Goal: Task Accomplishment & Management: Complete application form

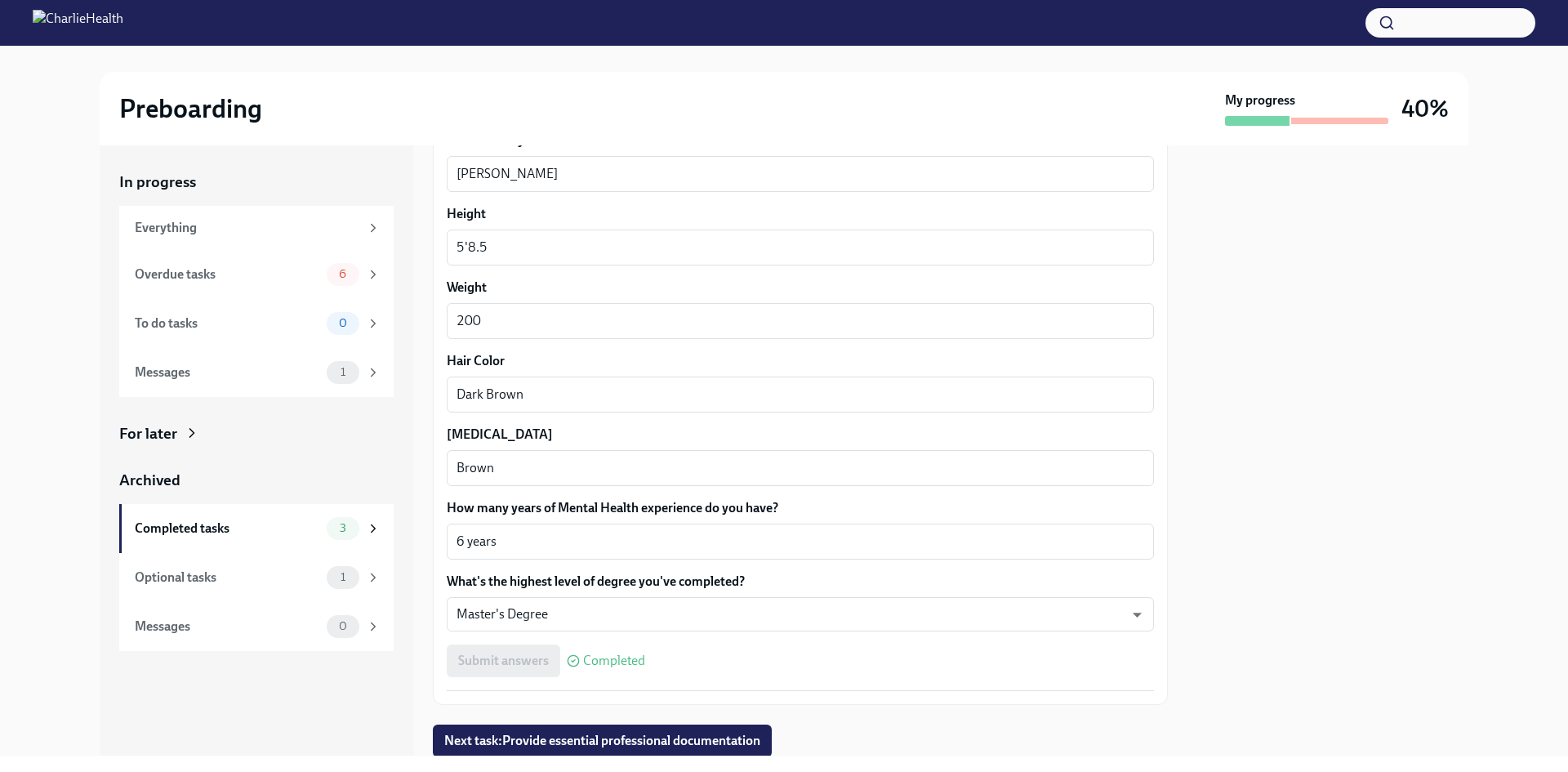
scroll to position [1307, 0]
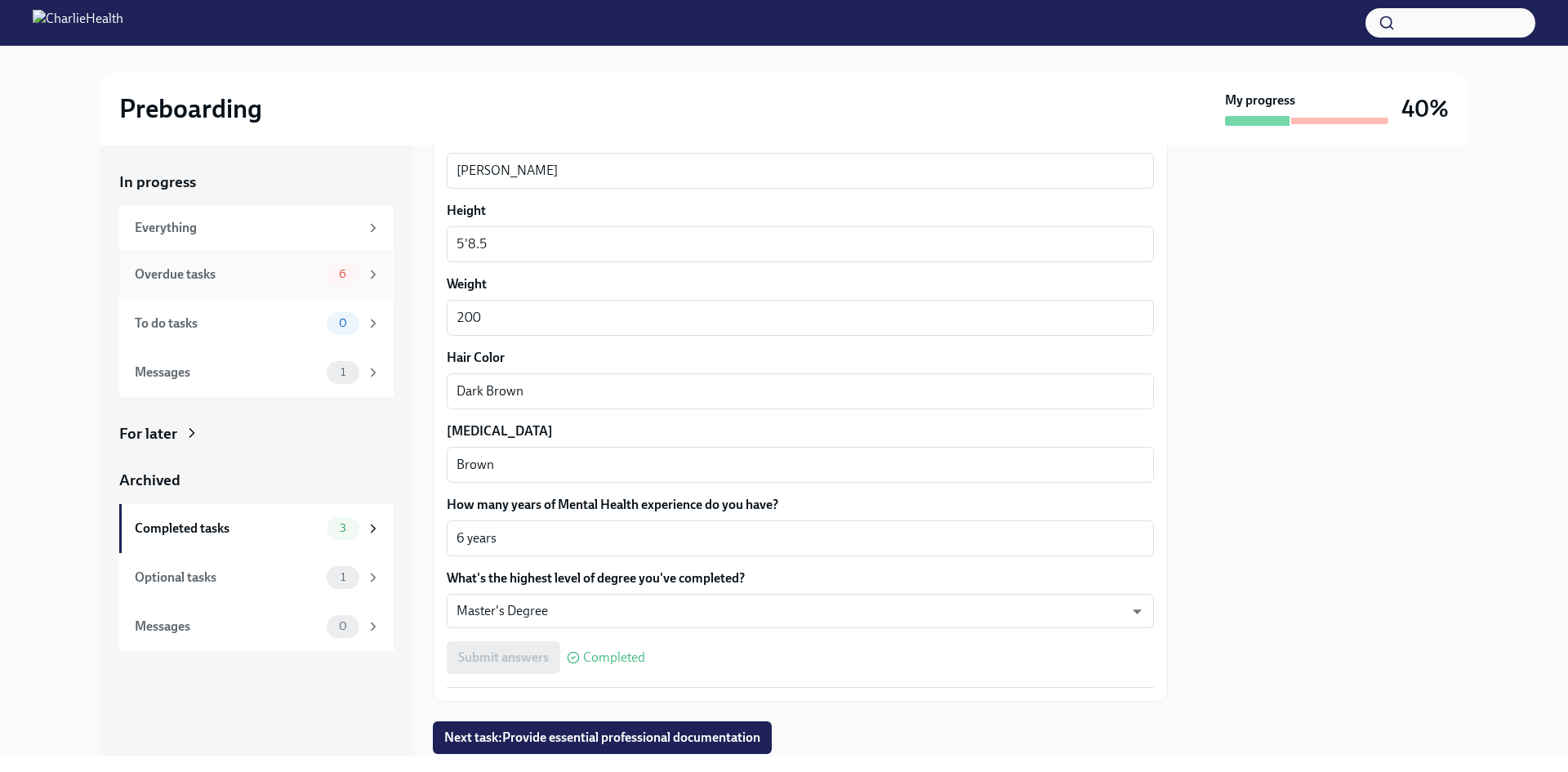
click at [370, 277] on icon at bounding box center [373, 274] width 15 height 15
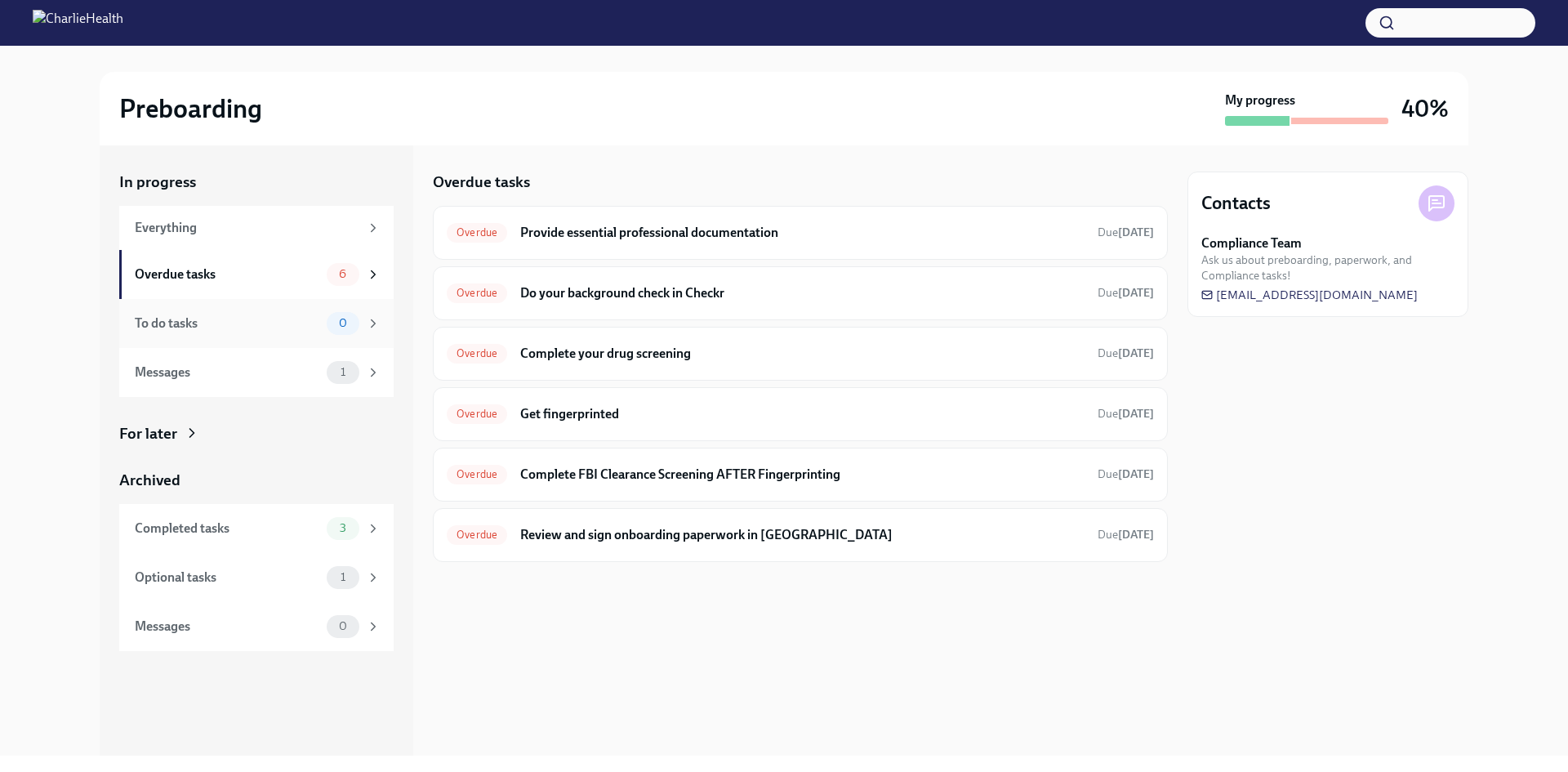
click at [368, 320] on icon at bounding box center [373, 323] width 15 height 15
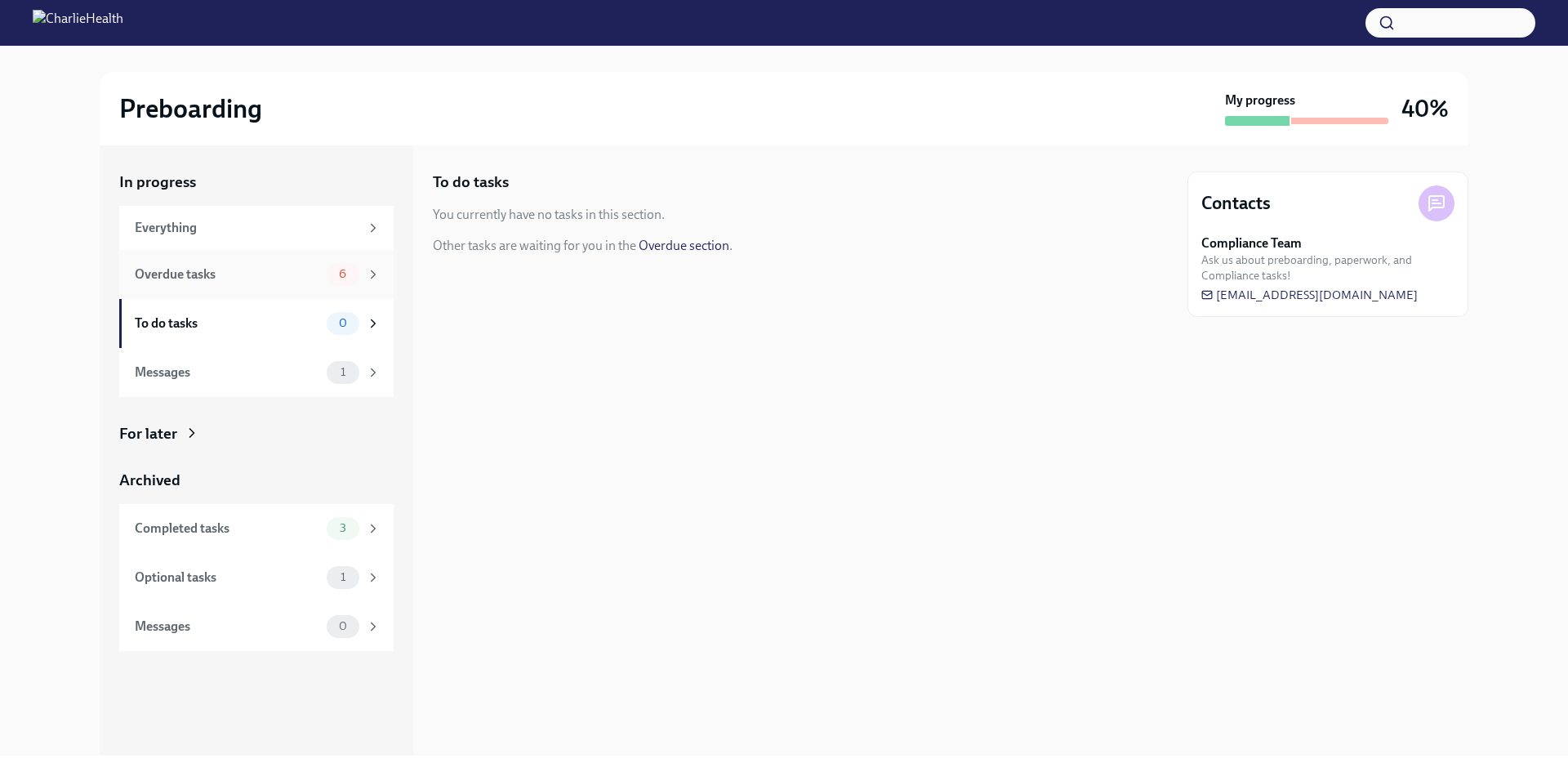
click at [355, 271] on span "6" at bounding box center [342, 273] width 27 height 12
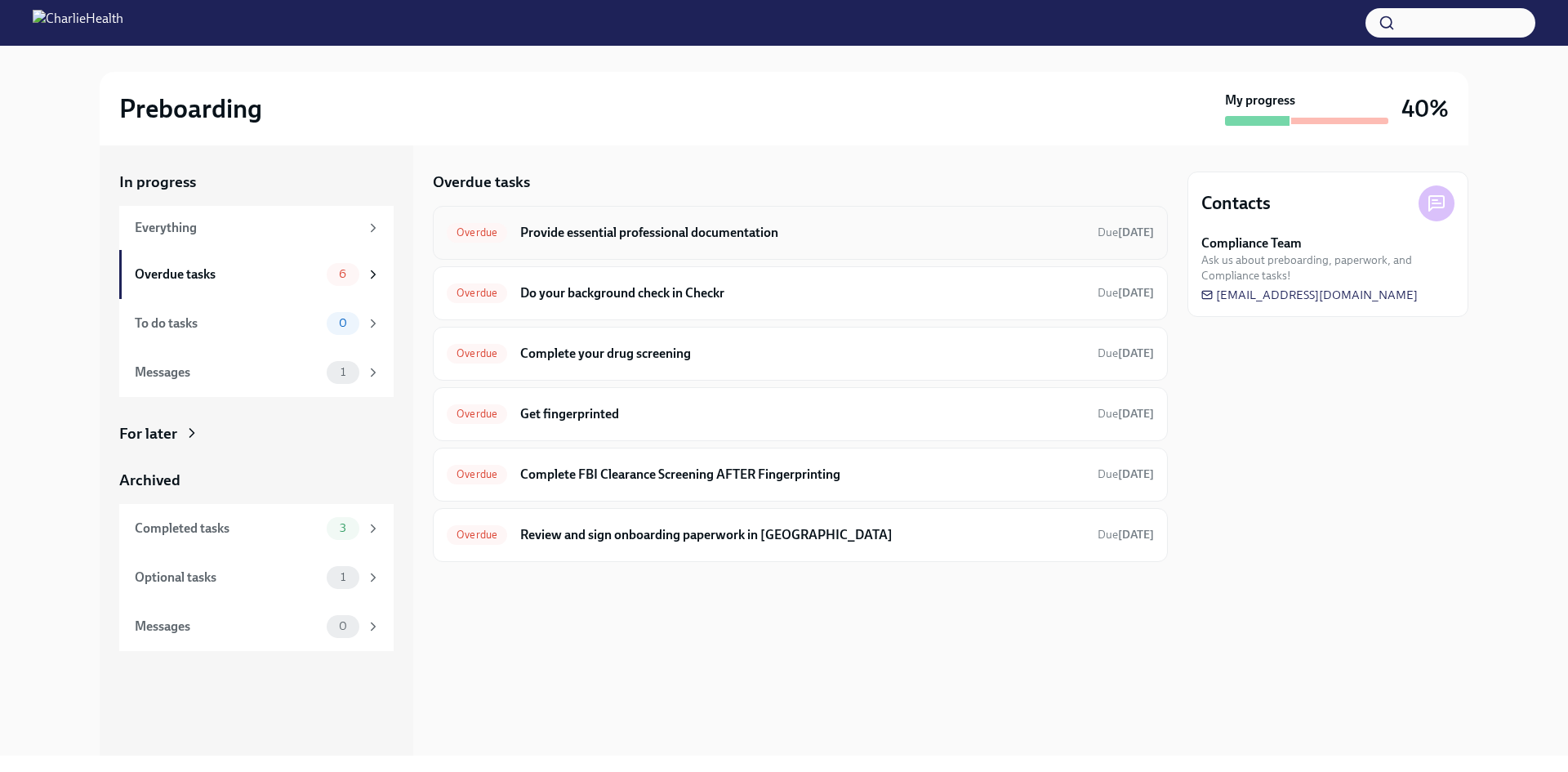
click at [528, 231] on h6 "Provide essential professional documentation" at bounding box center [802, 232] width 564 height 18
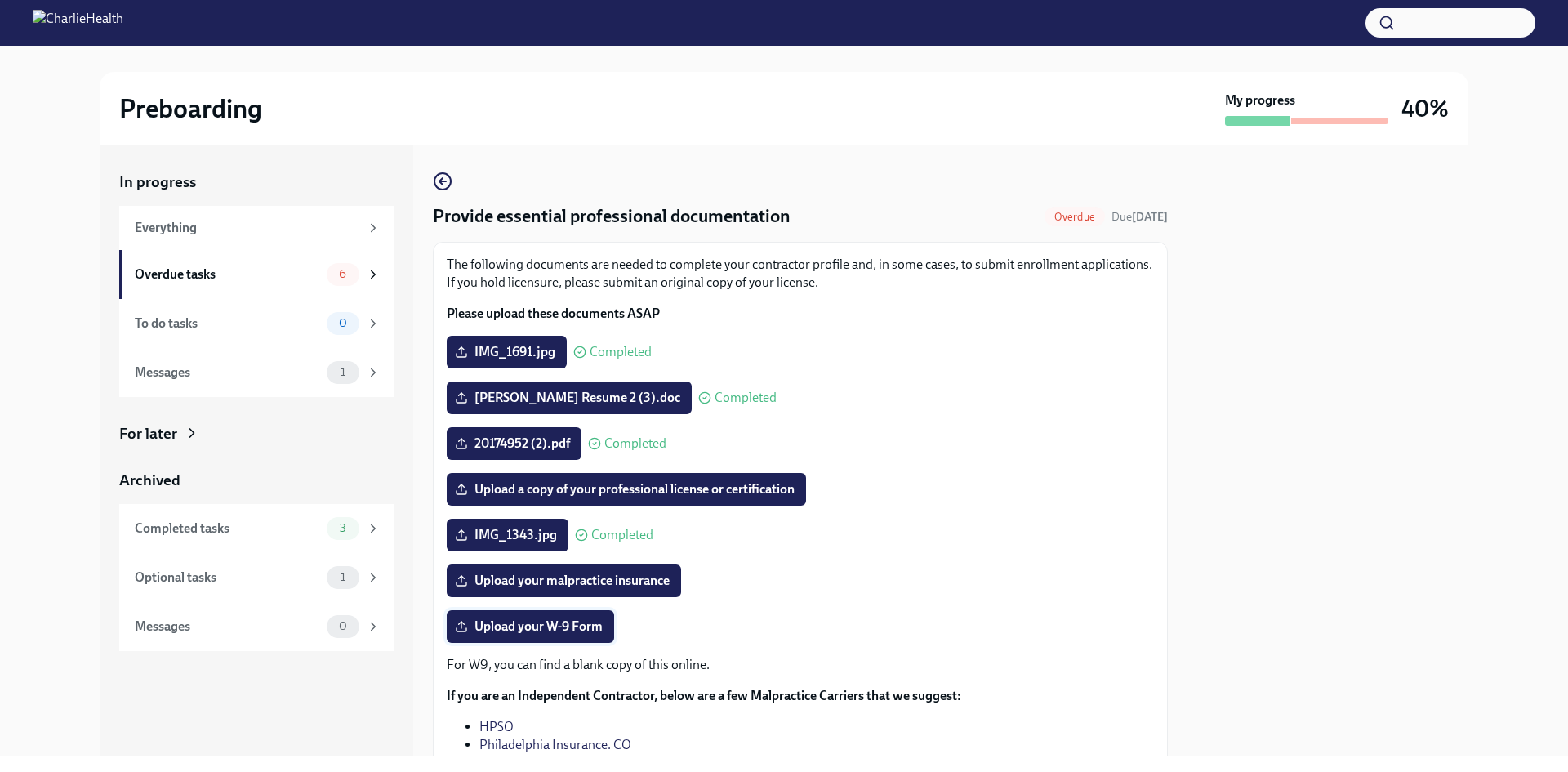
click at [569, 619] on span "Upload your W-9 Form" at bounding box center [530, 627] width 145 height 17
click at [0, 0] on input "Upload your W-9 Form" at bounding box center [0, 0] width 0 height 0
click at [578, 630] on span "Upload your W-9 Form" at bounding box center [530, 627] width 145 height 17
click at [0, 0] on input "Upload your W-9 Form" at bounding box center [0, 0] width 0 height 0
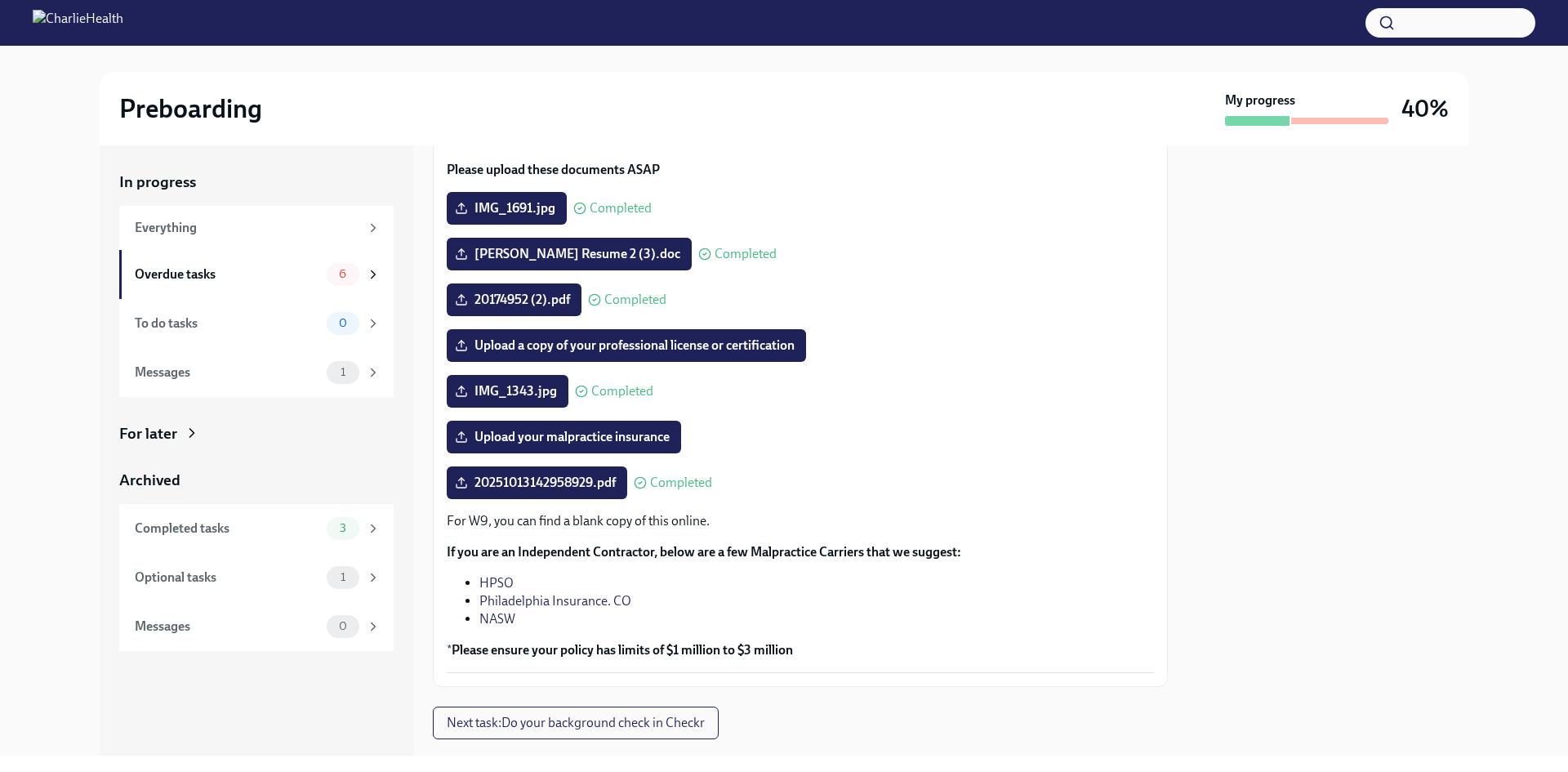
scroll to position [180, 0]
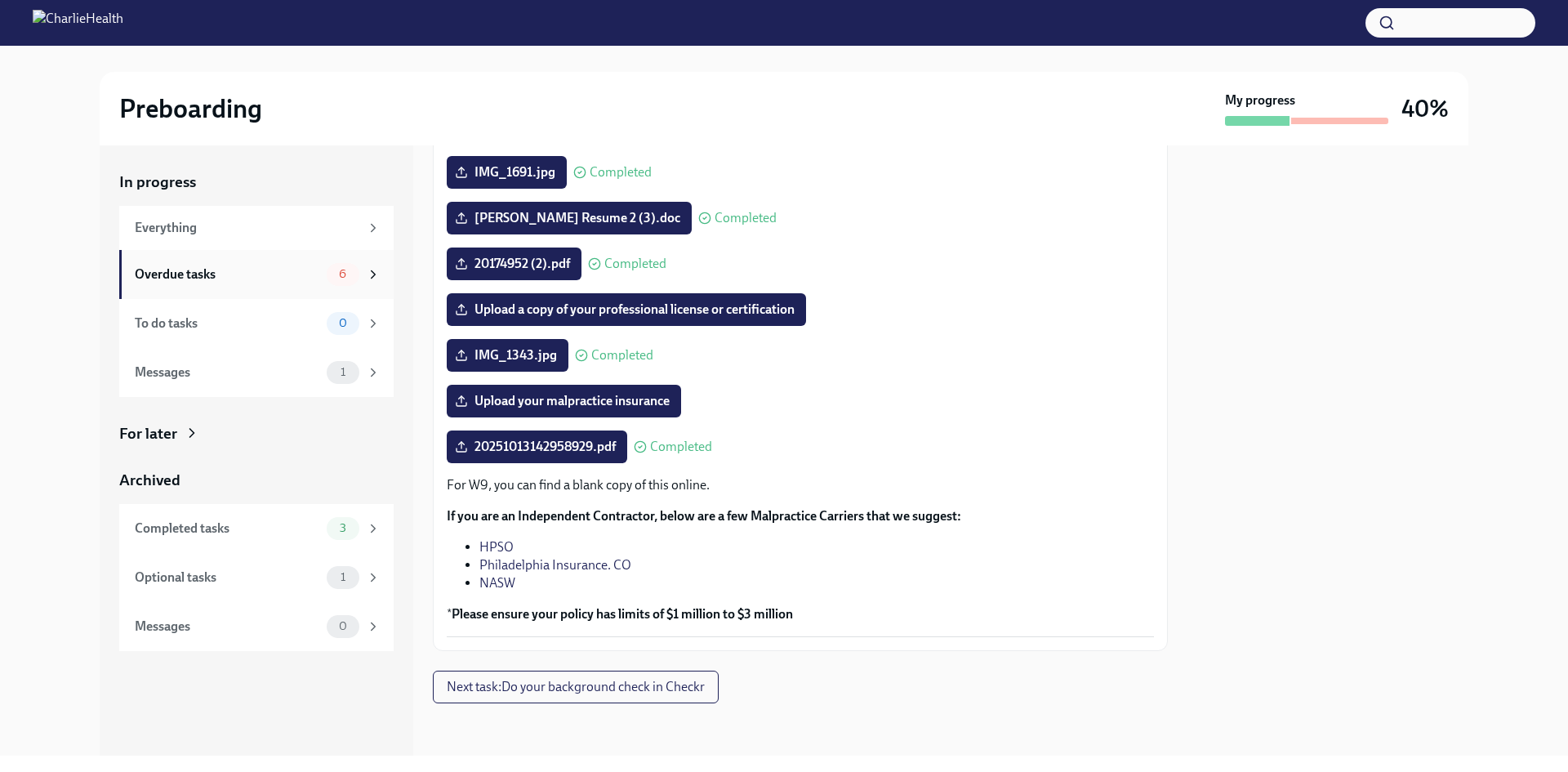
click at [347, 268] on span "6" at bounding box center [342, 273] width 27 height 12
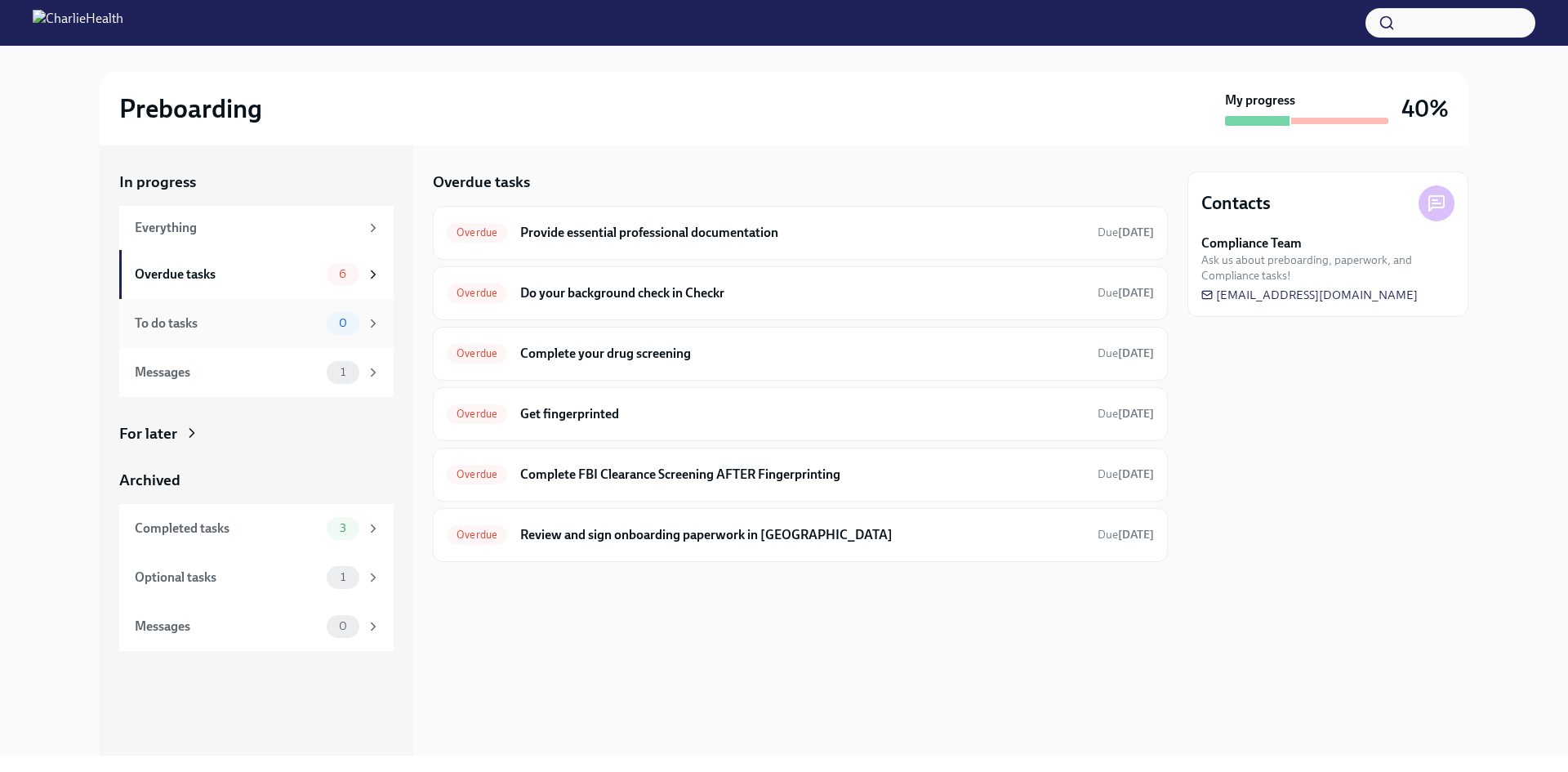
click at [363, 322] on div "0" at bounding box center [354, 323] width 54 height 23
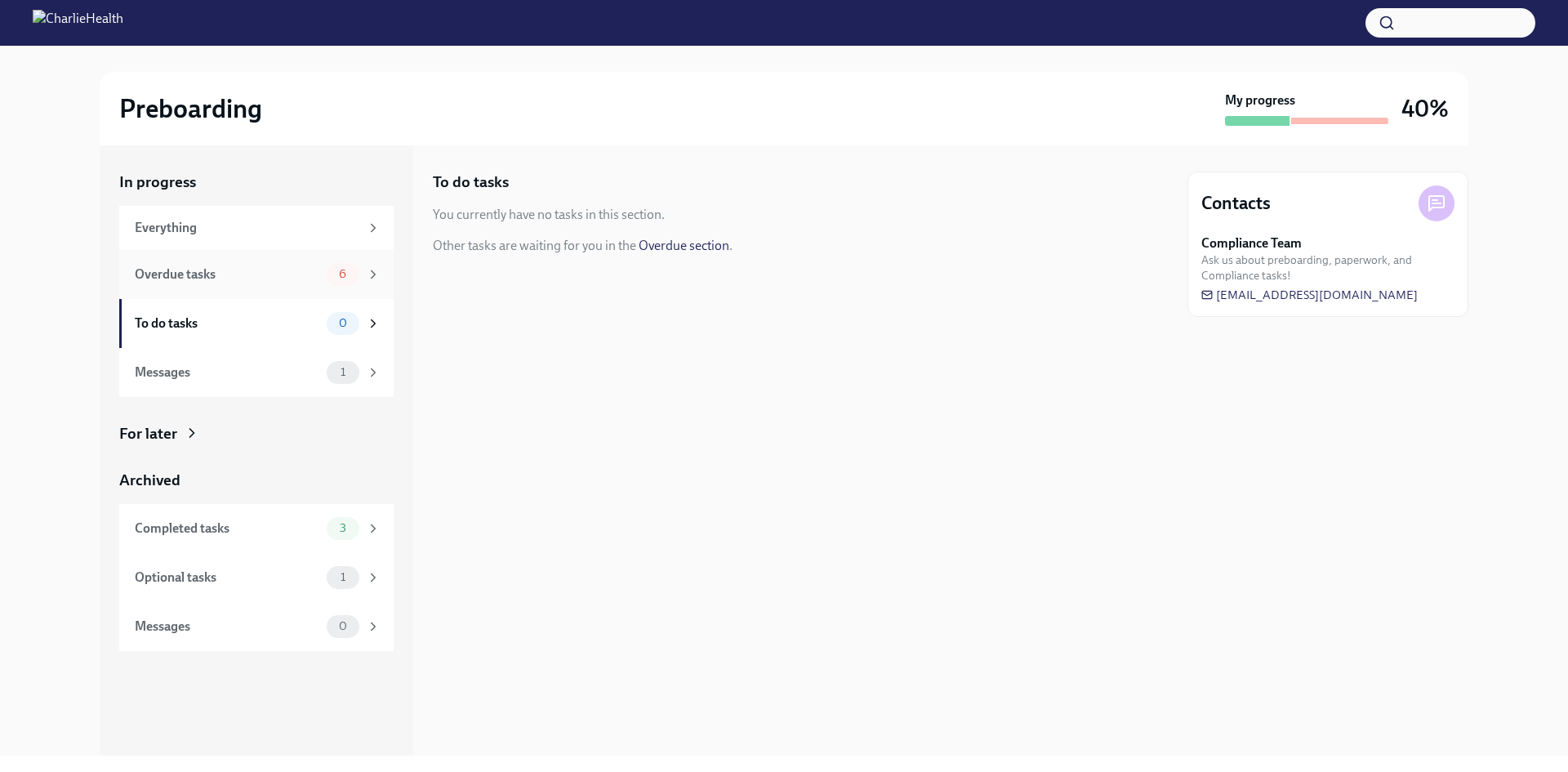
click at [358, 269] on div "6" at bounding box center [354, 274] width 54 height 23
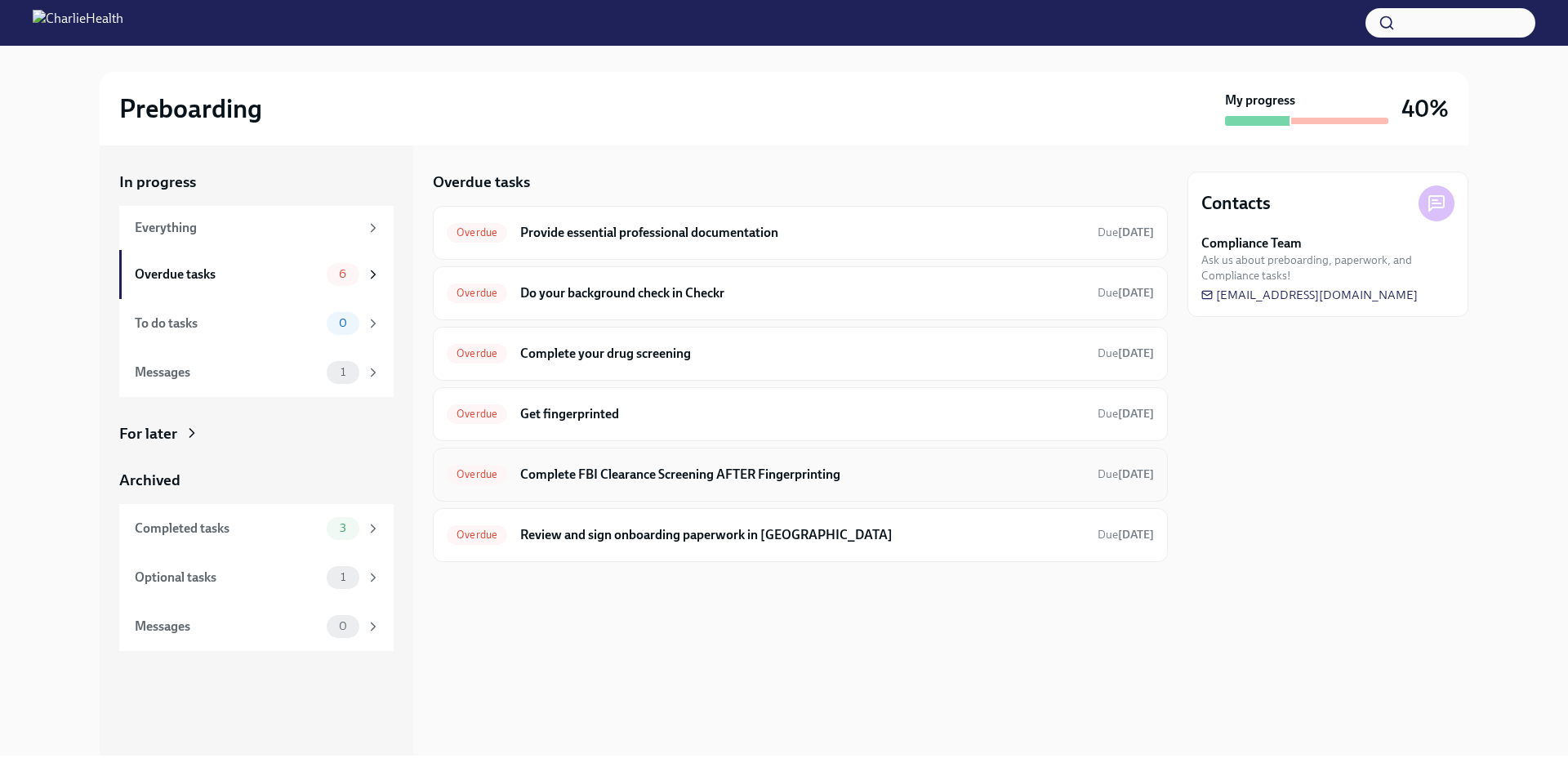
click at [552, 472] on h6 "Complete FBI Clearance Screening AFTER Fingerprinting" at bounding box center [802, 474] width 564 height 18
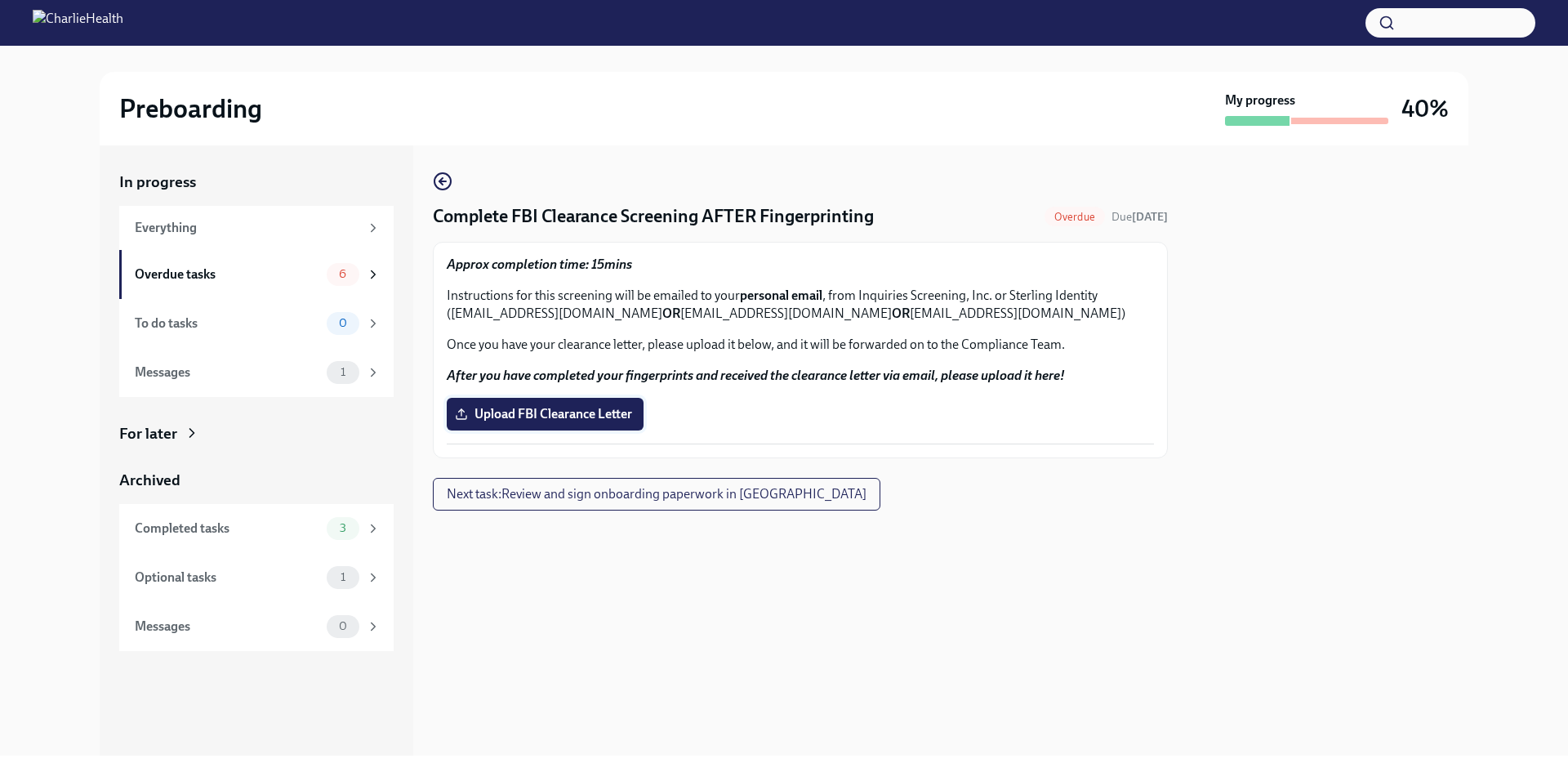
click at [551, 415] on span "Upload FBI Clearance Letter" at bounding box center [545, 415] width 174 height 17
click at [0, 0] on input "Upload FBI Clearance Letter" at bounding box center [0, 0] width 0 height 0
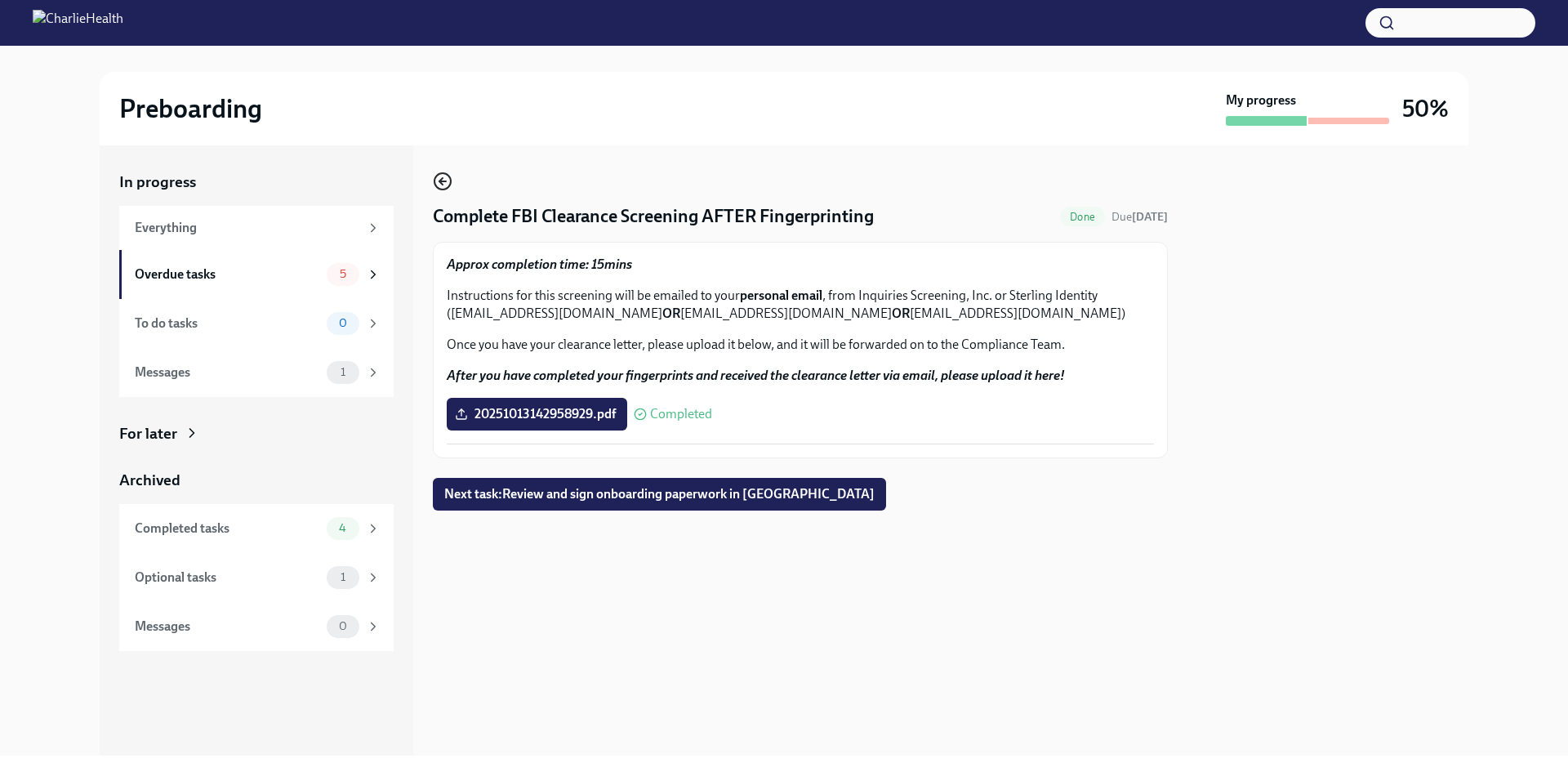
click at [444, 177] on icon "button" at bounding box center [442, 181] width 19 height 19
click at [556, 501] on span "Next task : Review and sign onboarding paperwork in [GEOGRAPHIC_DATA]" at bounding box center [659, 494] width 430 height 17
click at [605, 407] on span "20251013142958929.pdf" at bounding box center [537, 415] width 158 height 17
click at [0, 0] on input "20251013142958929.pdf" at bounding box center [0, 0] width 0 height 0
click at [443, 187] on icon "button" at bounding box center [442, 181] width 19 height 19
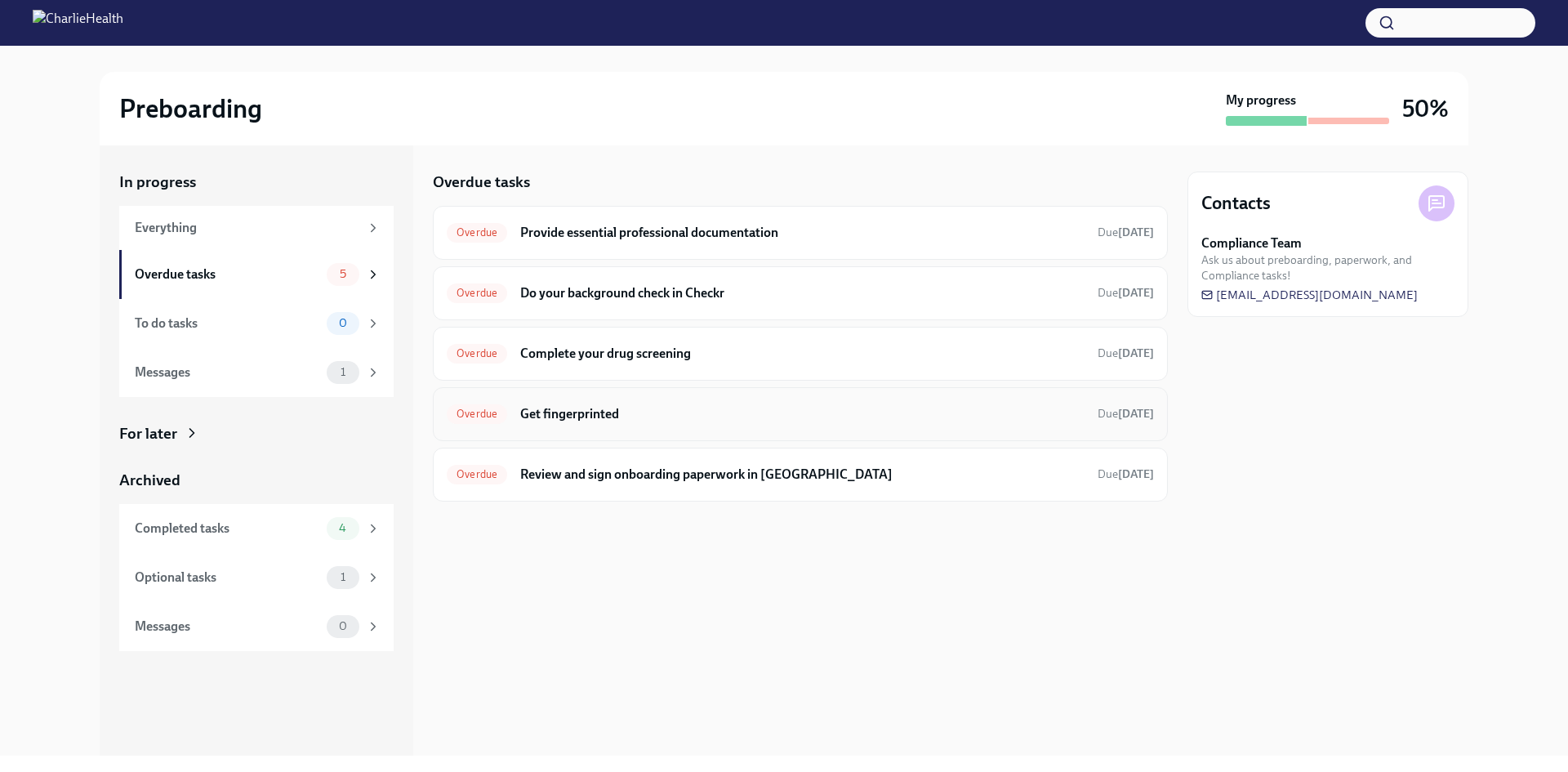
click at [558, 405] on h6 "Get fingerprinted" at bounding box center [802, 414] width 564 height 18
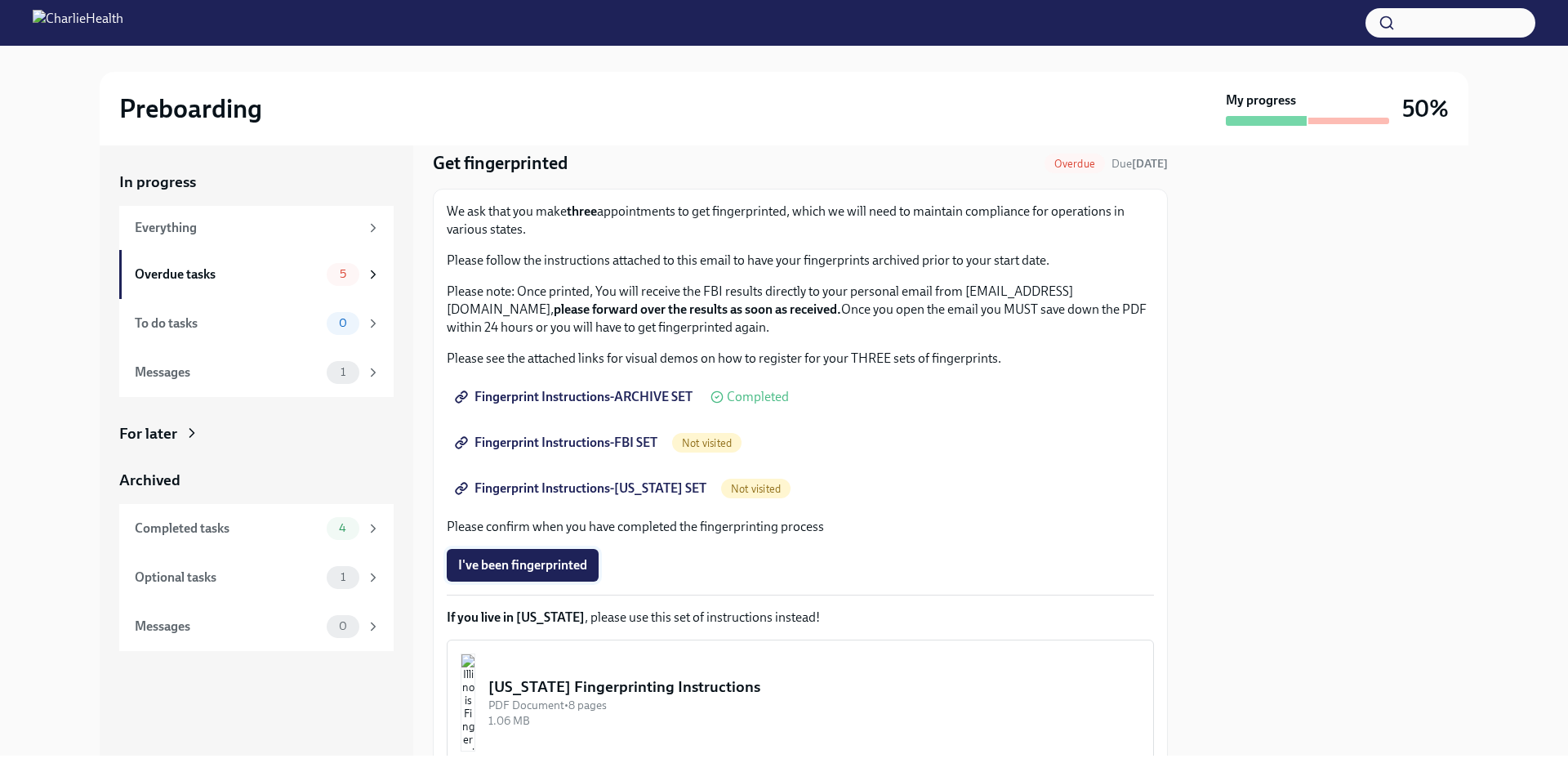
scroll to position [81, 0]
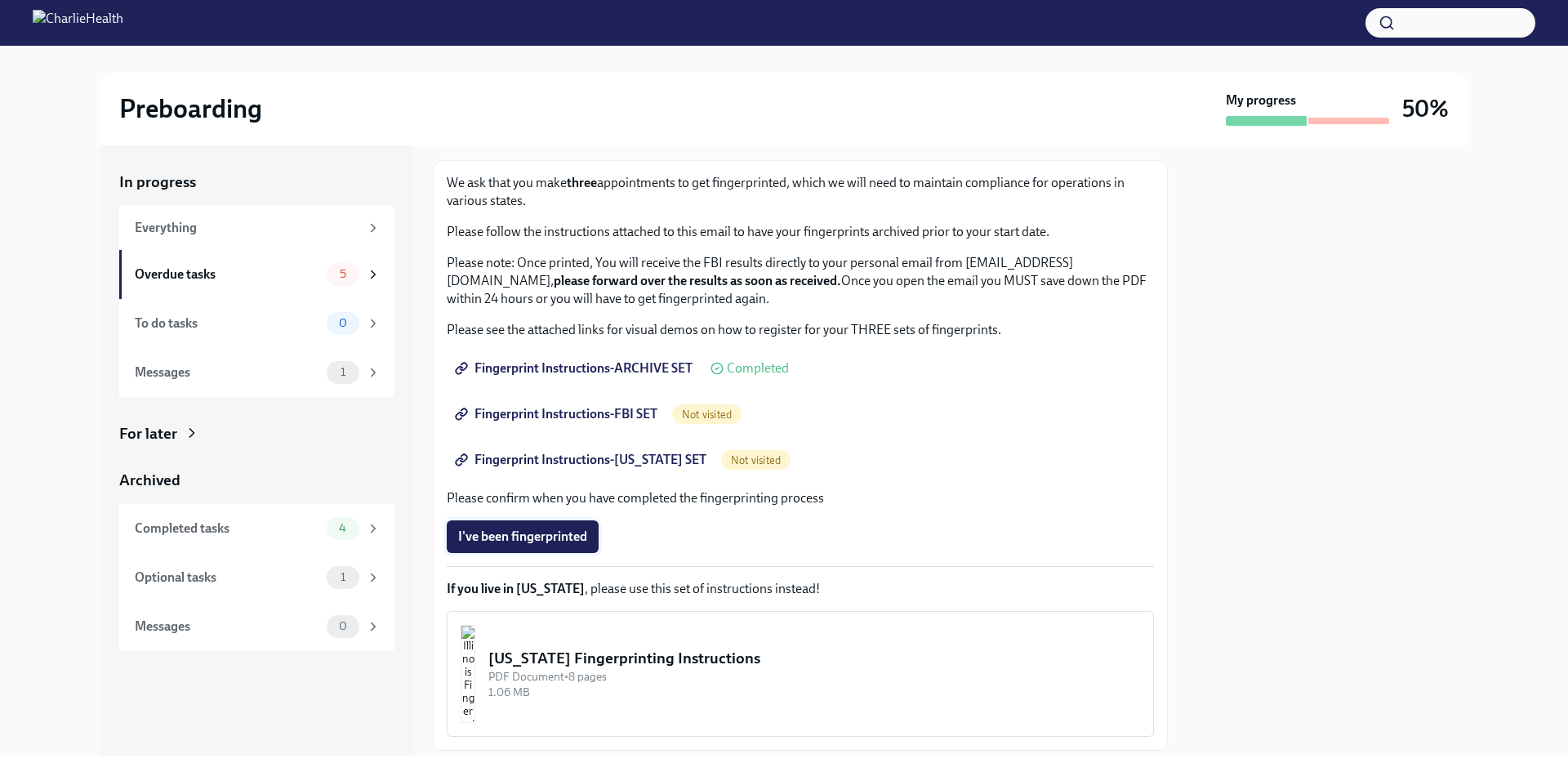
click at [556, 534] on span "I've been fingerprinted" at bounding box center [523, 537] width 129 height 17
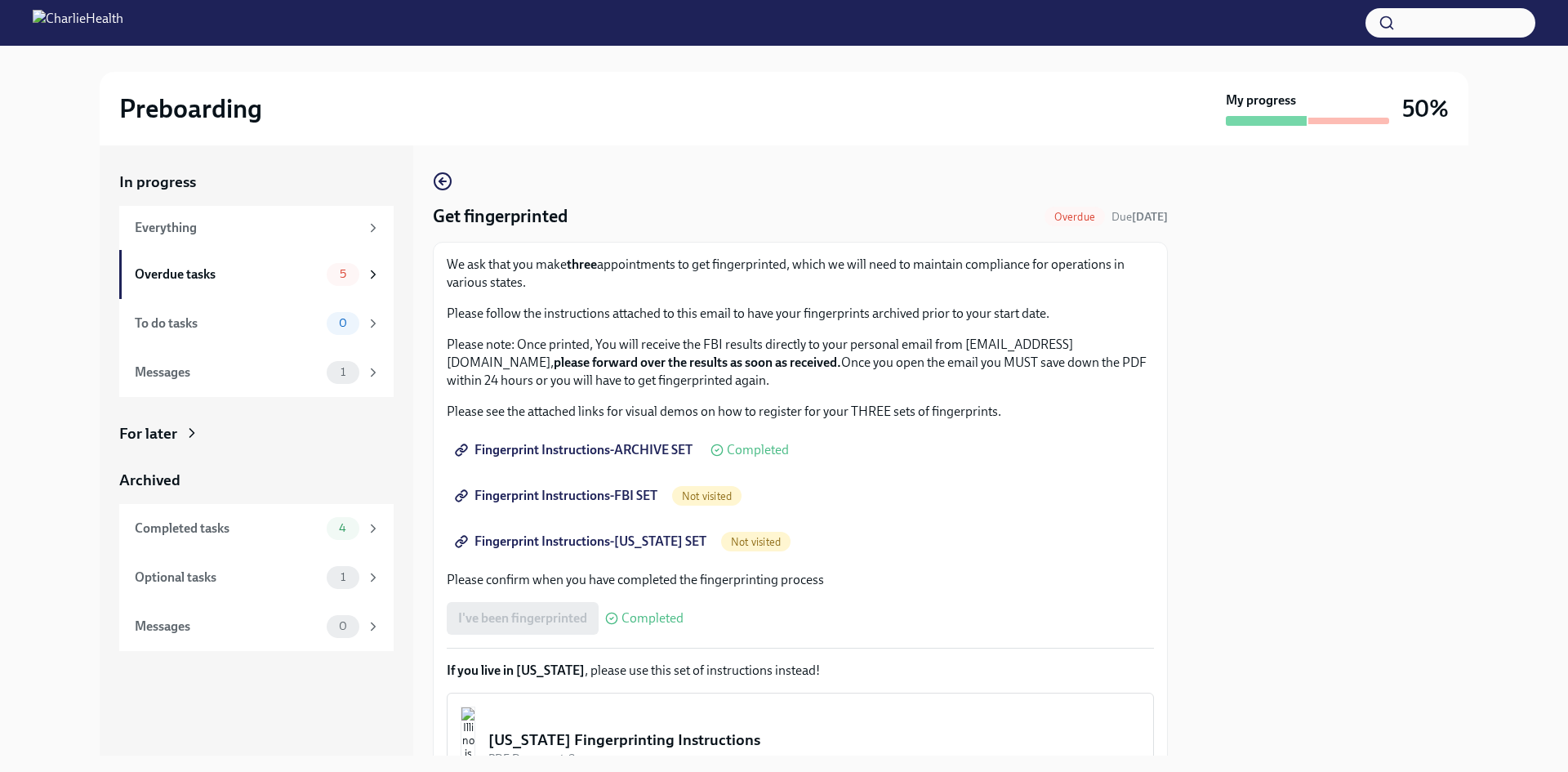
click at [706, 499] on span "Not visited" at bounding box center [706, 496] width 69 height 12
click at [653, 493] on span "Fingerprint Instructions-FBI SET" at bounding box center [558, 496] width 199 height 17
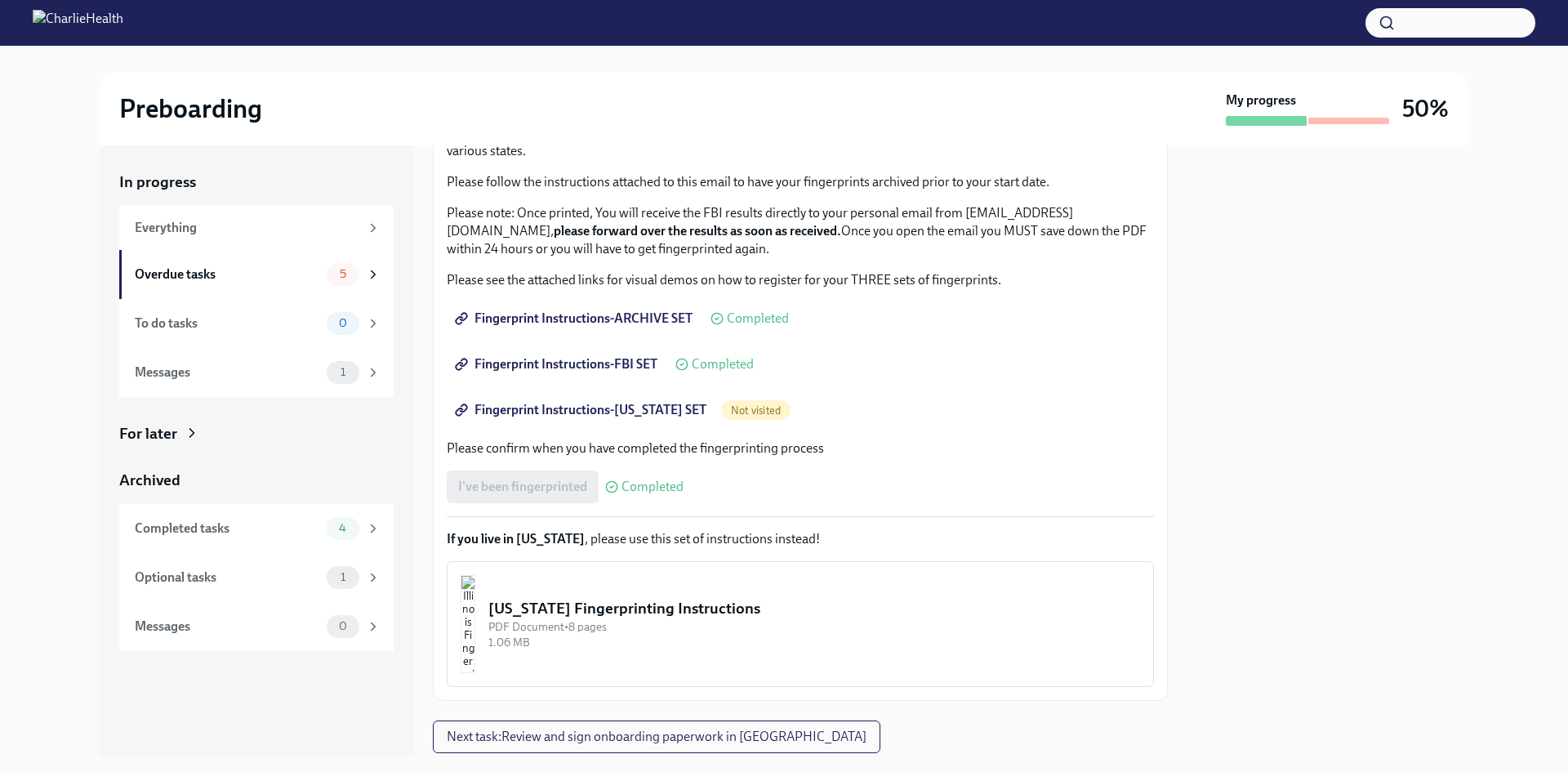
scroll to position [181, 0]
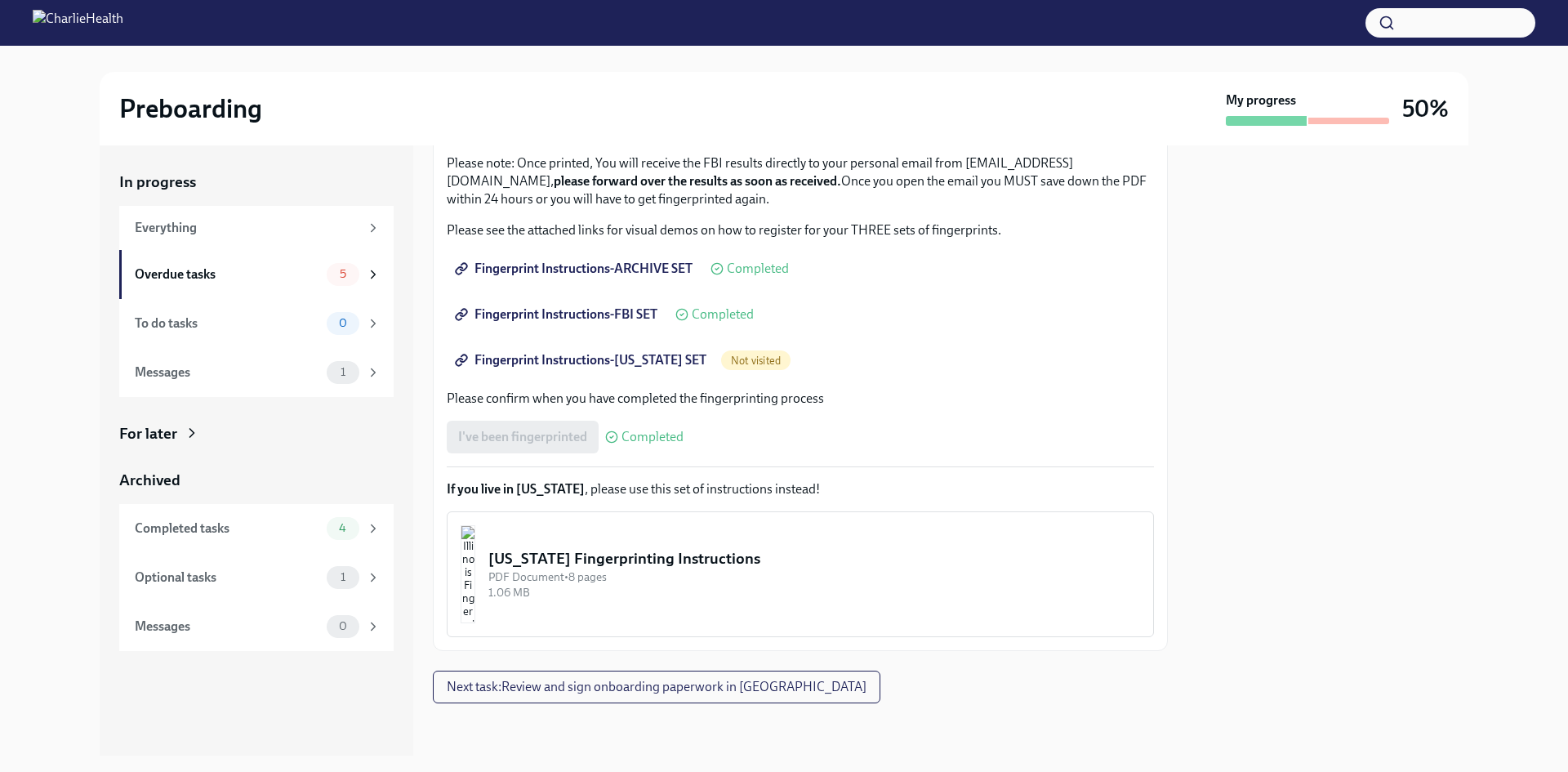
click at [633, 363] on span "Fingerprint Instructions-[US_STATE] SET" at bounding box center [582, 360] width 248 height 17
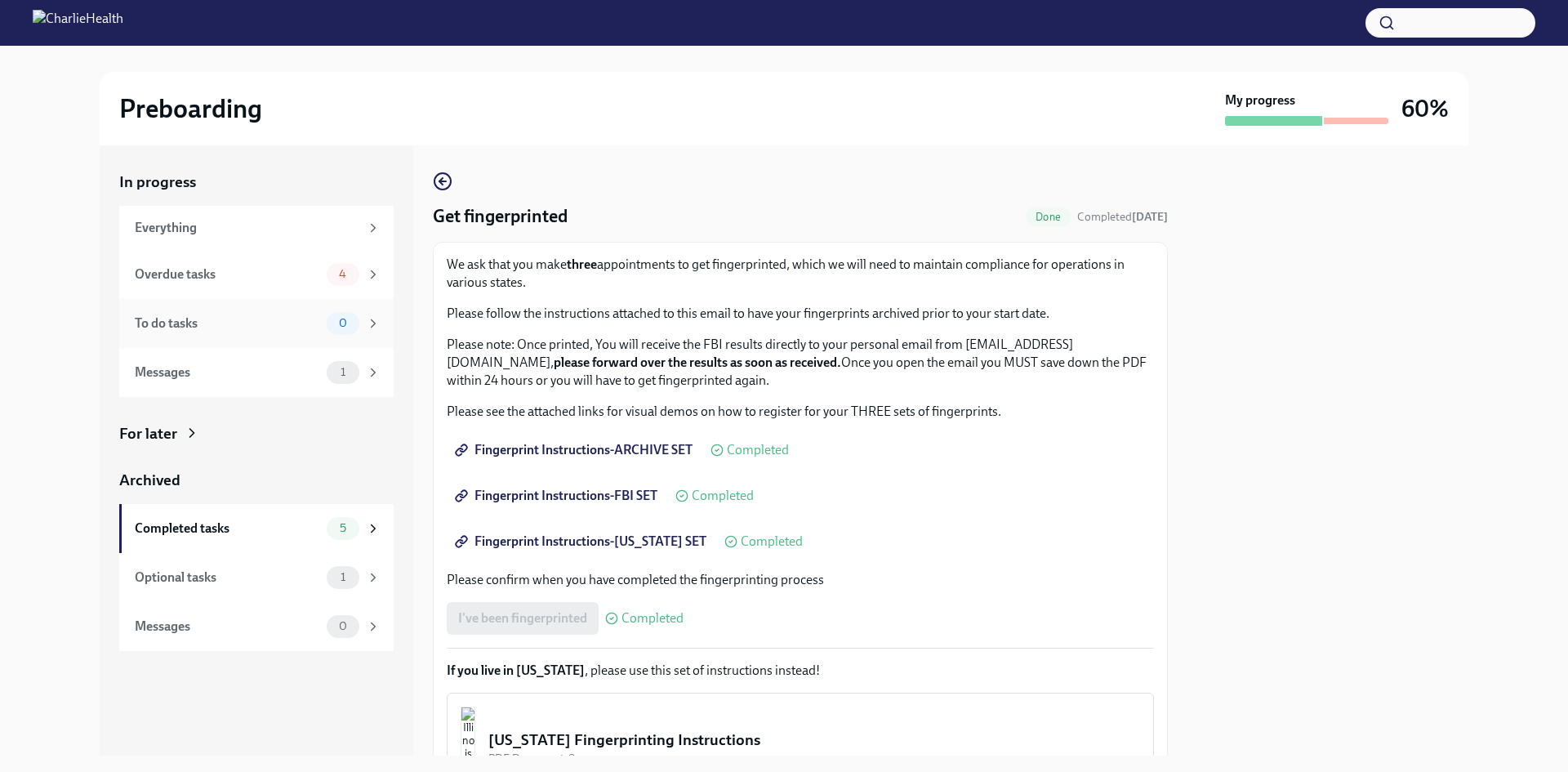
click at [178, 322] on div "To do tasks" at bounding box center [227, 323] width 186 height 18
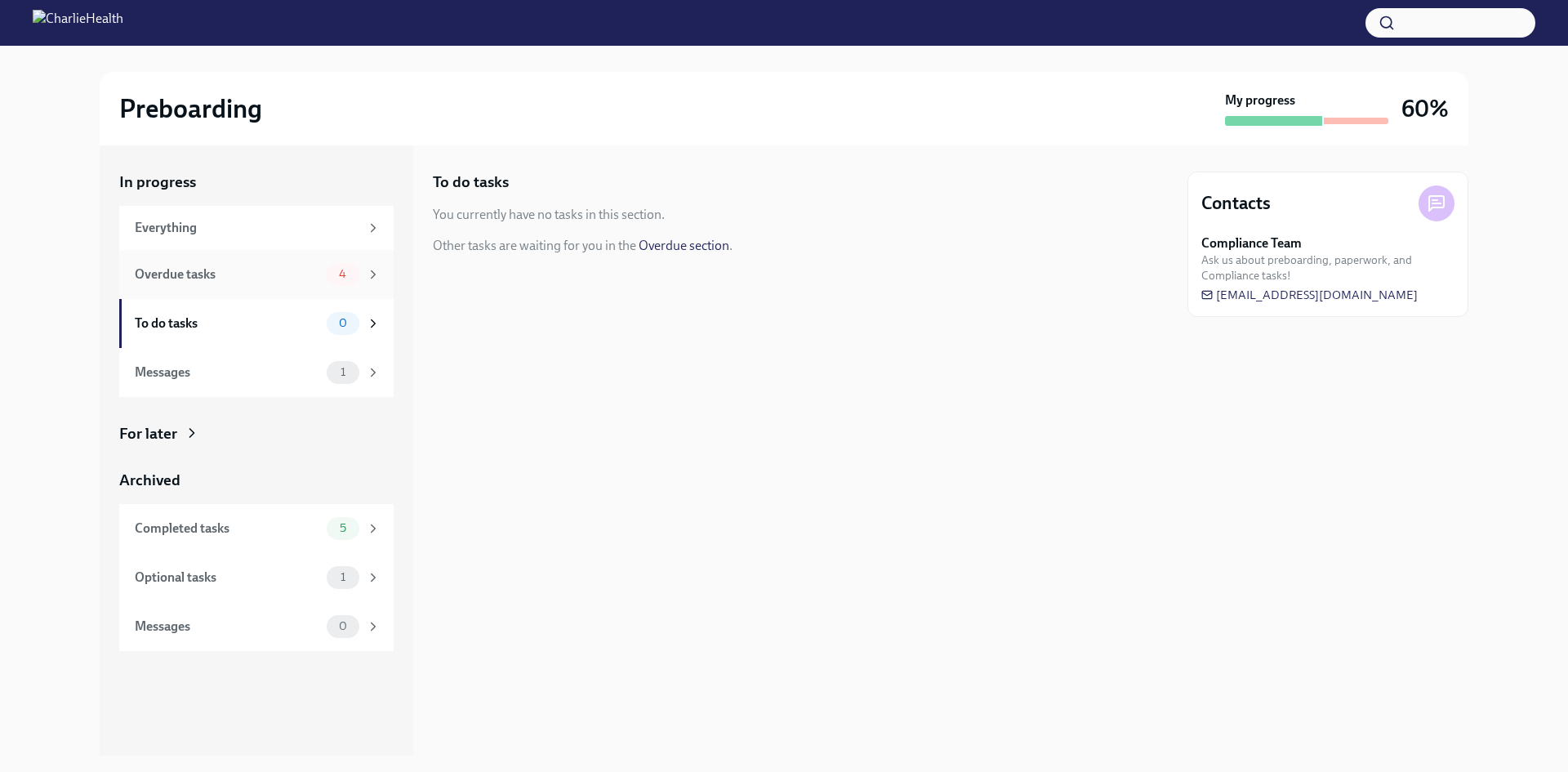
click at [329, 274] on span "4" at bounding box center [342, 273] width 27 height 12
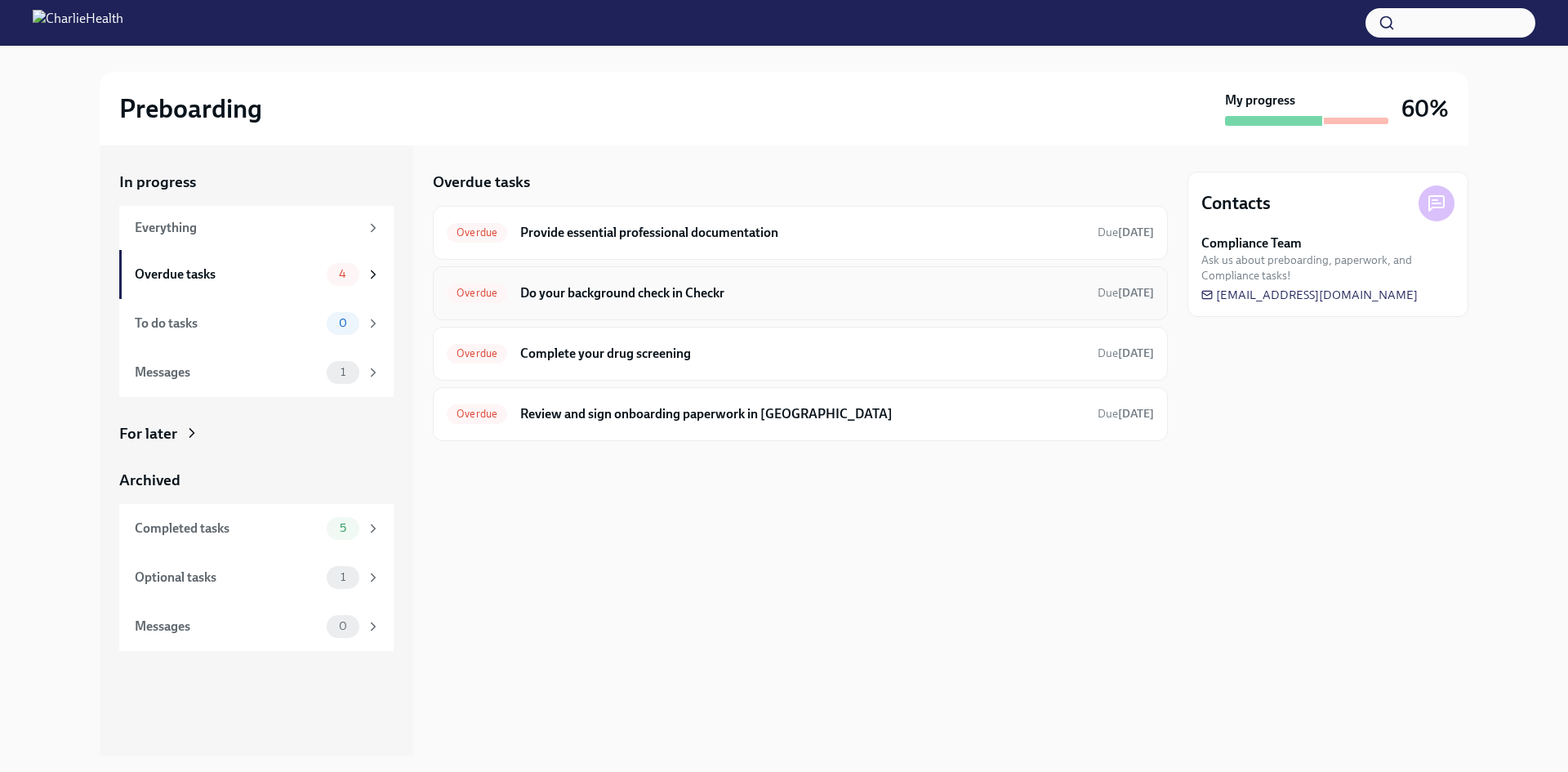
click at [525, 304] on div "Overdue Do your background check in Checkr Due [DATE]" at bounding box center [801, 293] width 707 height 26
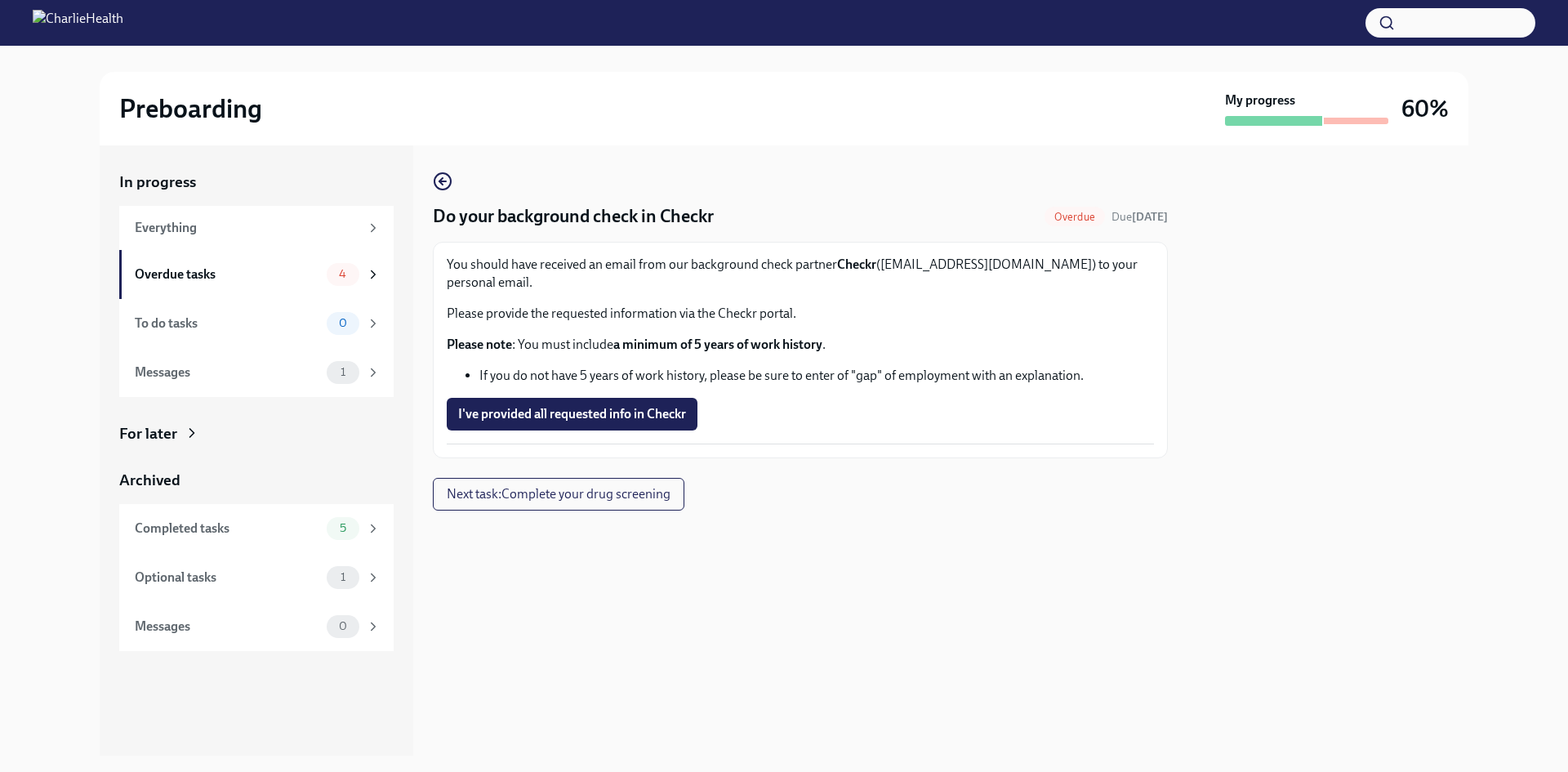
click at [438, 192] on div "Do your background check in Checkr Overdue Due [DATE] You should have received …" at bounding box center [801, 315] width 735 height 286
click at [442, 183] on icon "button" at bounding box center [442, 181] width 19 height 19
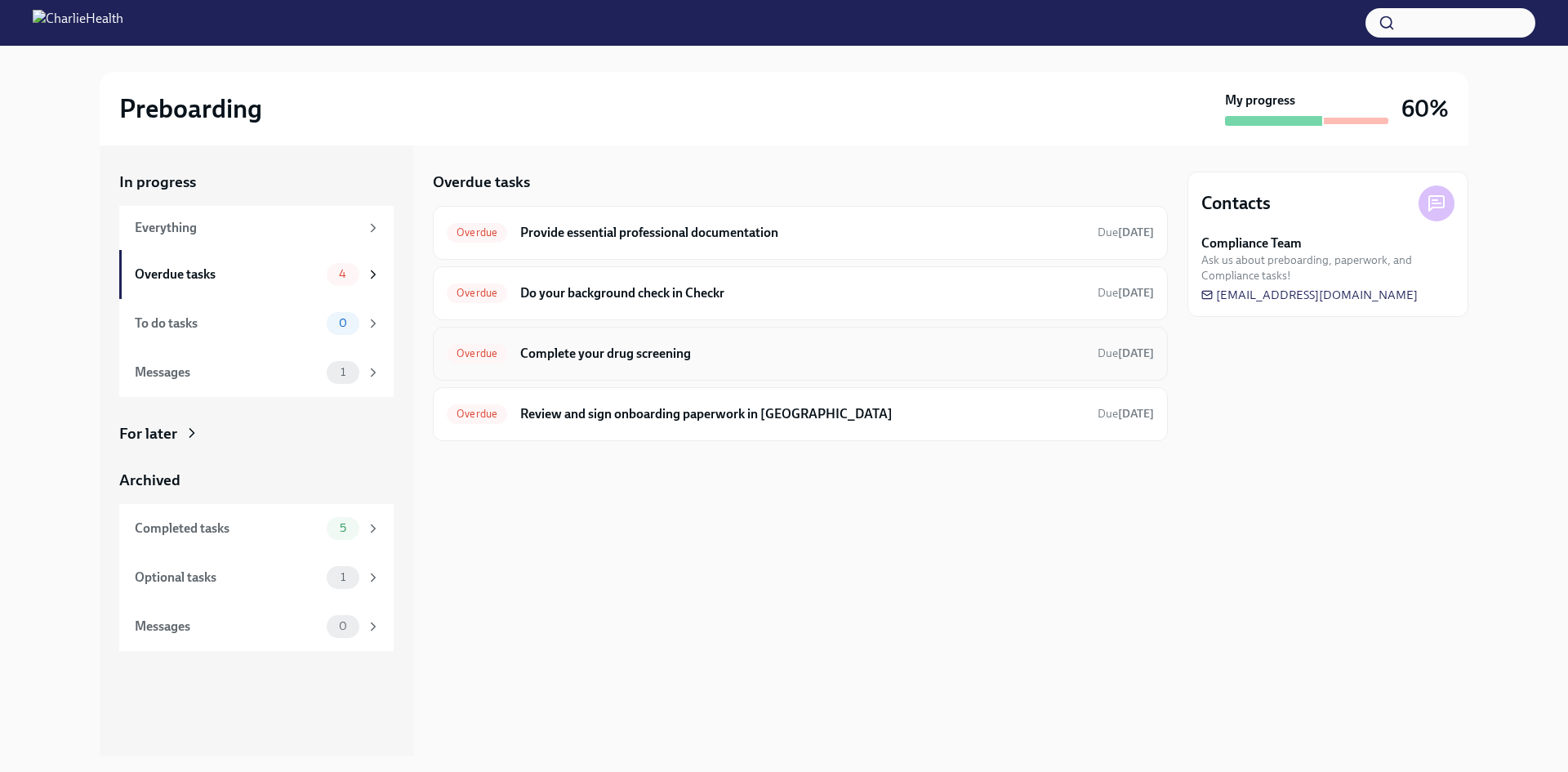
click at [541, 349] on h6 "Complete your drug screening" at bounding box center [802, 353] width 564 height 18
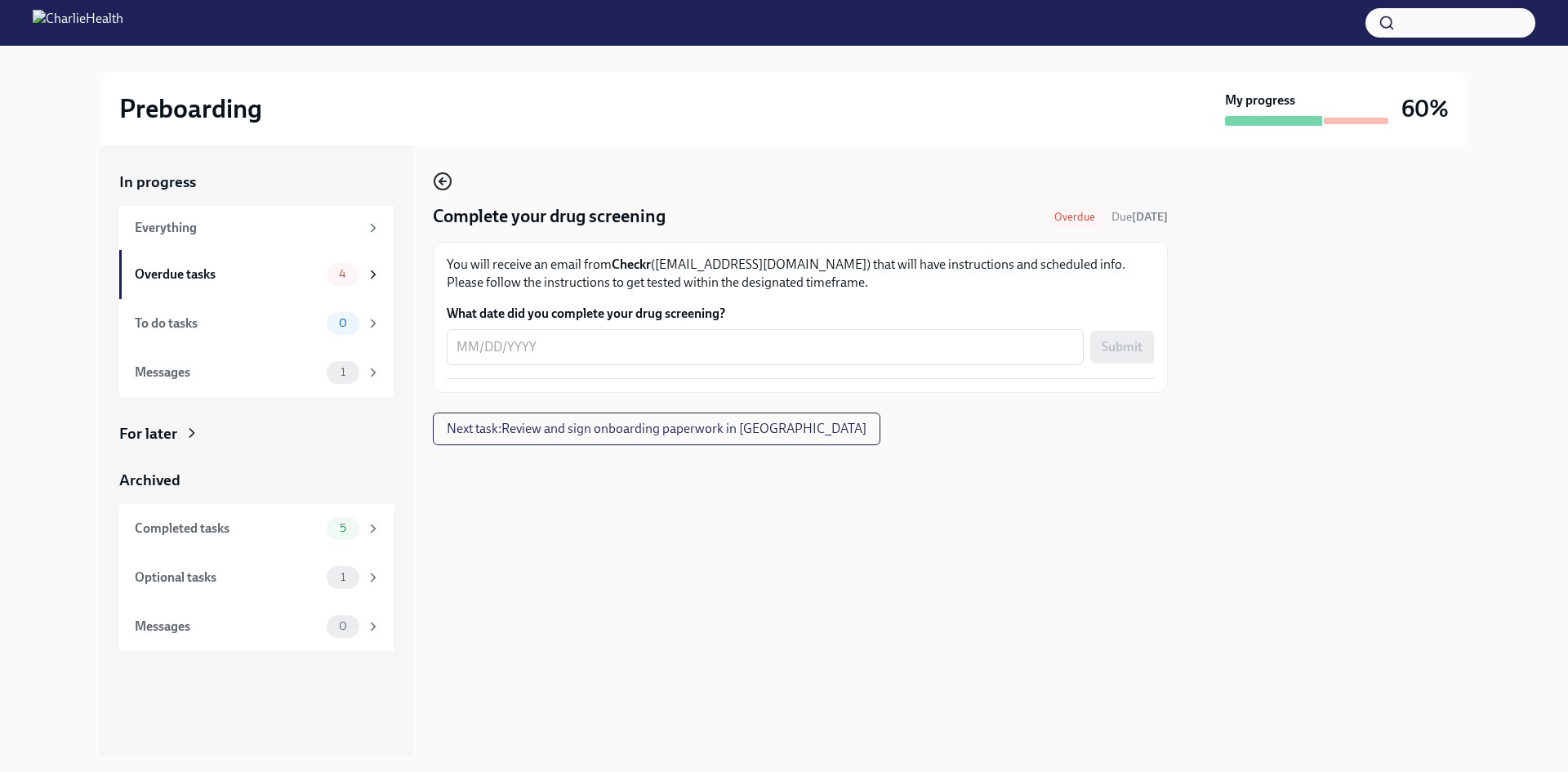
click at [447, 180] on icon "button" at bounding box center [442, 181] width 19 height 19
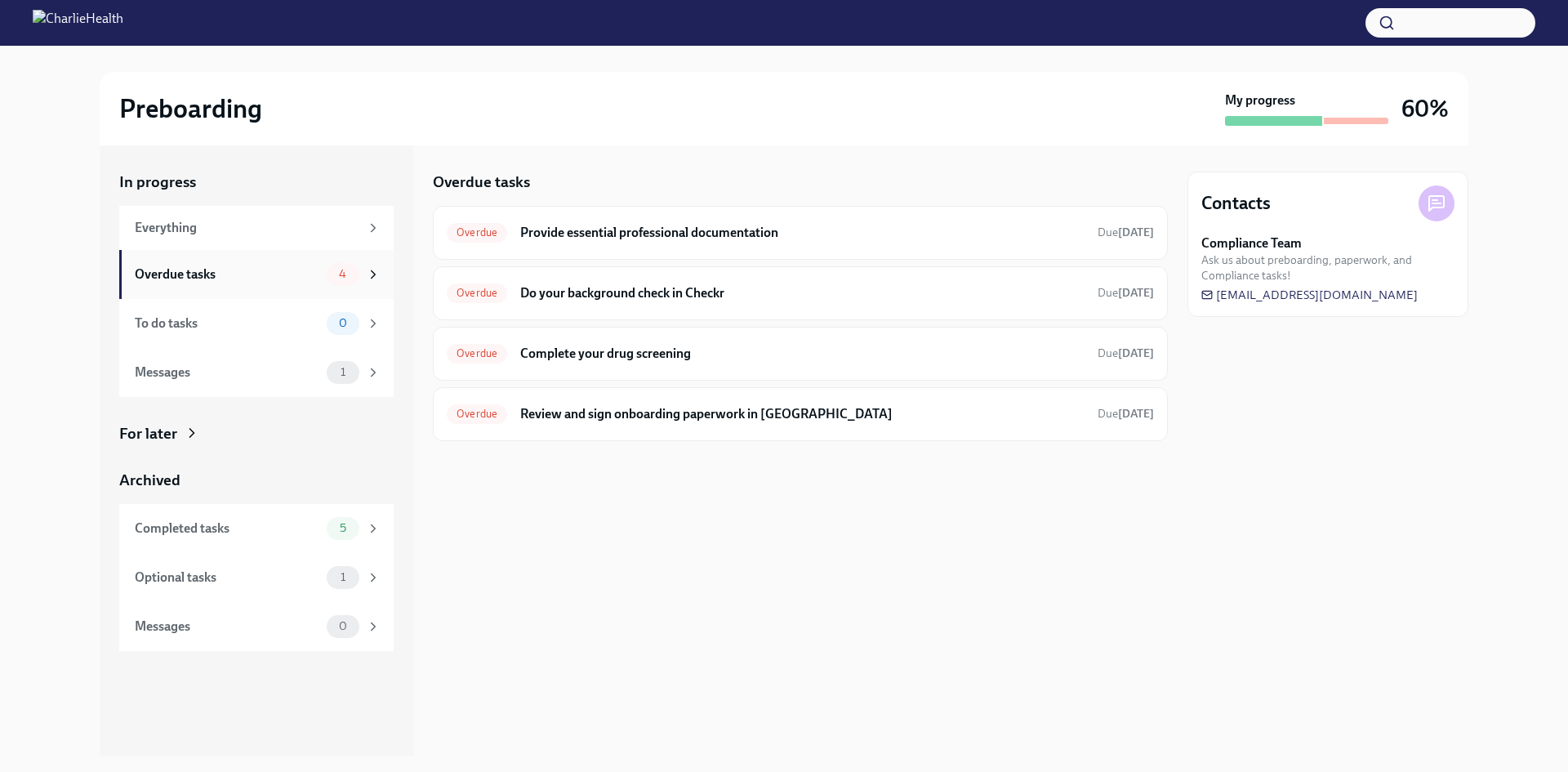
click at [344, 271] on span "4" at bounding box center [342, 273] width 27 height 12
click at [360, 271] on div "4" at bounding box center [354, 274] width 54 height 23
click at [374, 273] on icon at bounding box center [373, 274] width 15 height 15
click at [263, 317] on div "To do tasks" at bounding box center [227, 323] width 186 height 18
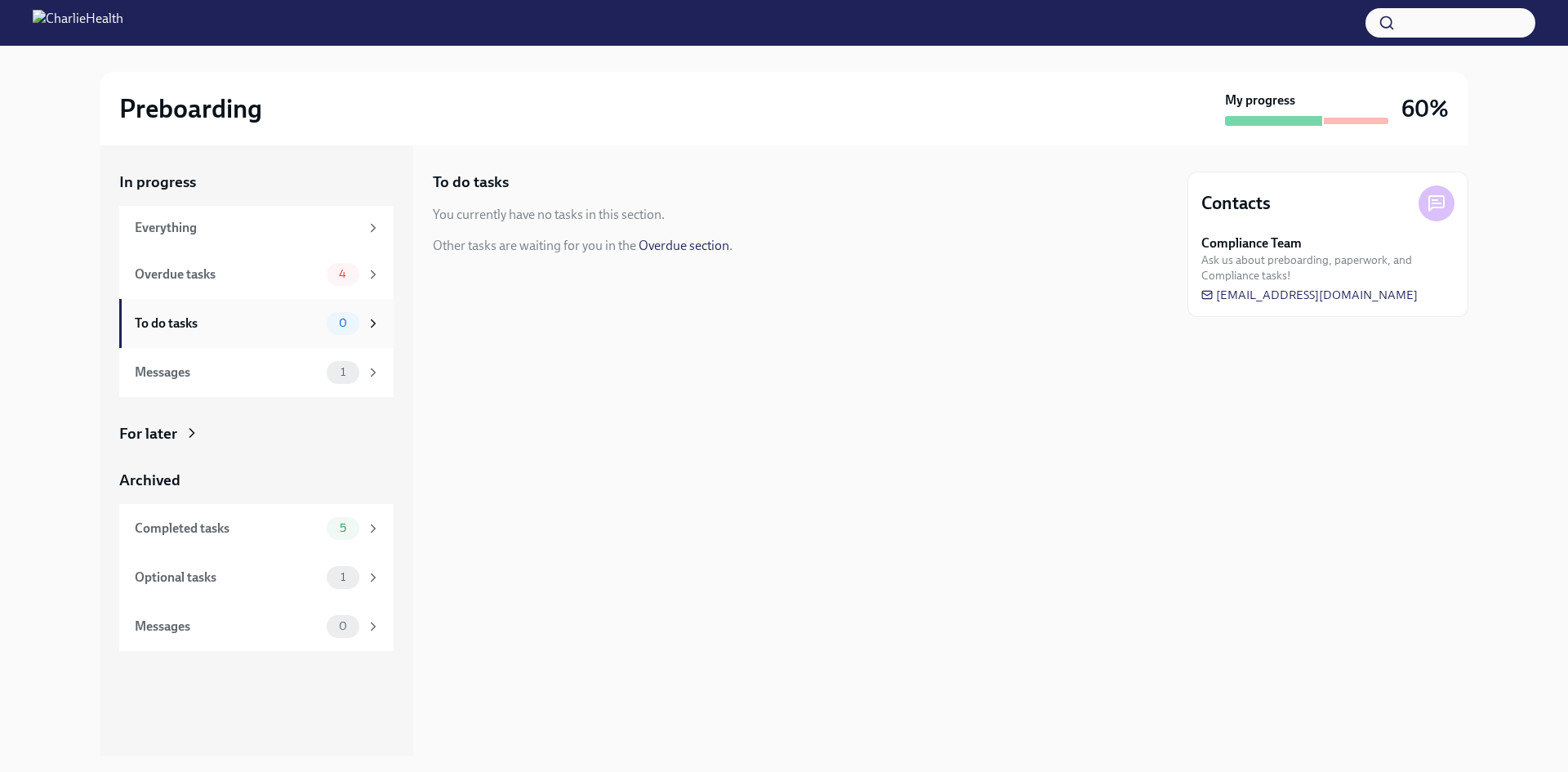
click at [365, 322] on div "0" at bounding box center [354, 323] width 54 height 23
click at [363, 379] on div "1" at bounding box center [354, 372] width 54 height 23
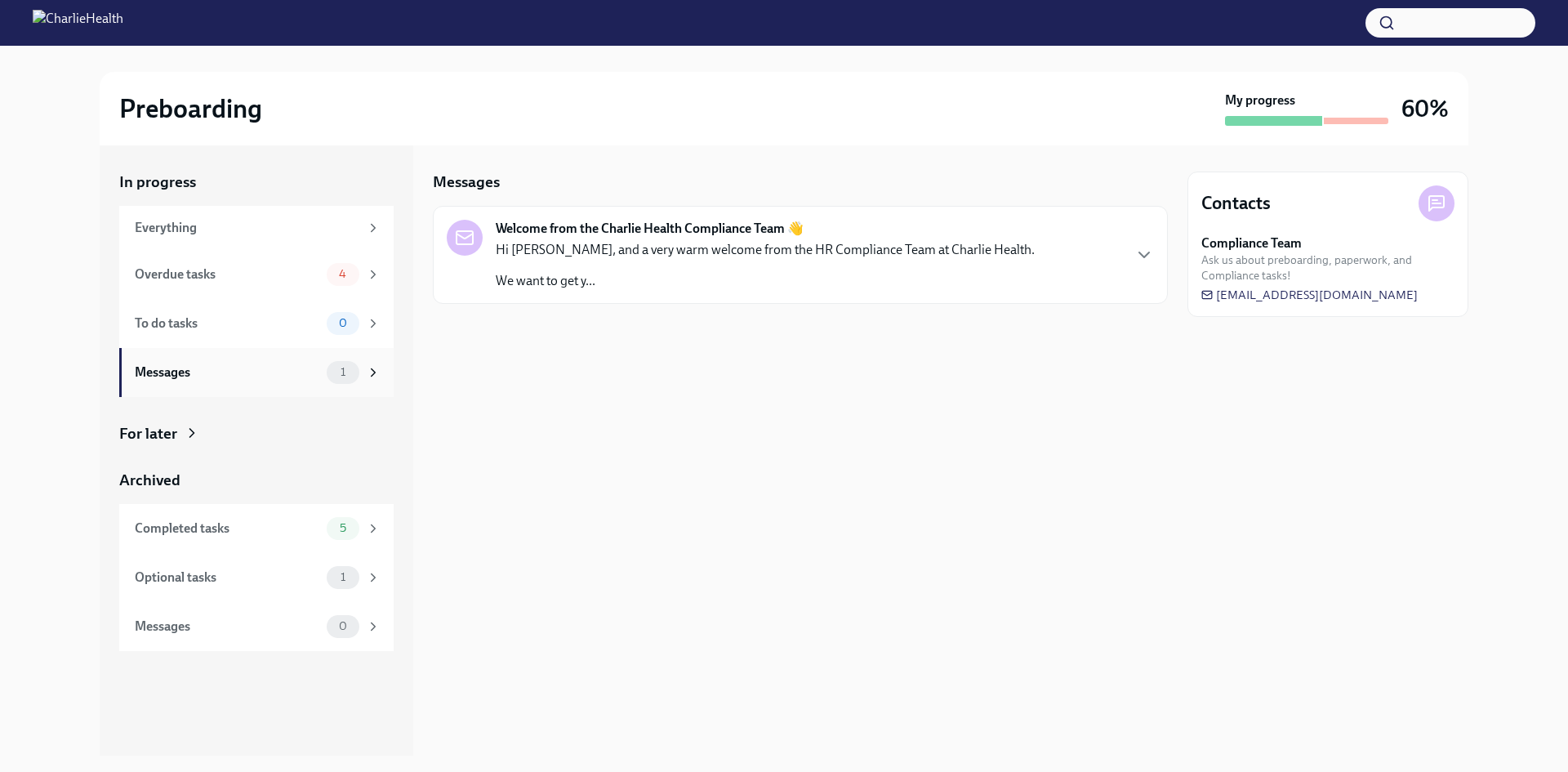
click at [352, 368] on span "1" at bounding box center [343, 371] width 25 height 12
click at [372, 366] on icon at bounding box center [373, 372] width 15 height 15
click at [357, 520] on div "5" at bounding box center [354, 528] width 54 height 23
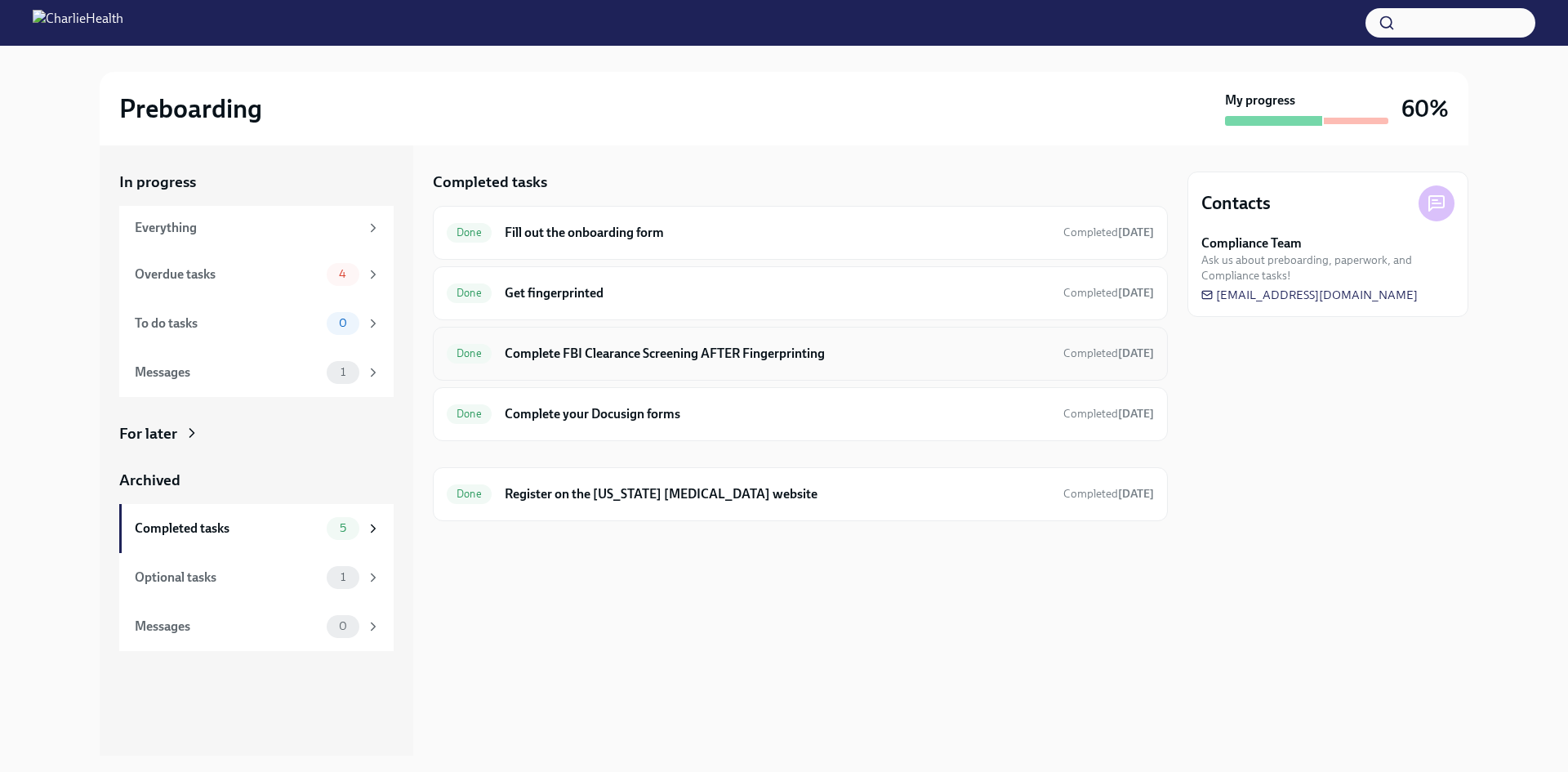
click at [549, 345] on h6 "Complete FBI Clearance Screening AFTER Fingerprinting" at bounding box center [778, 353] width 546 height 18
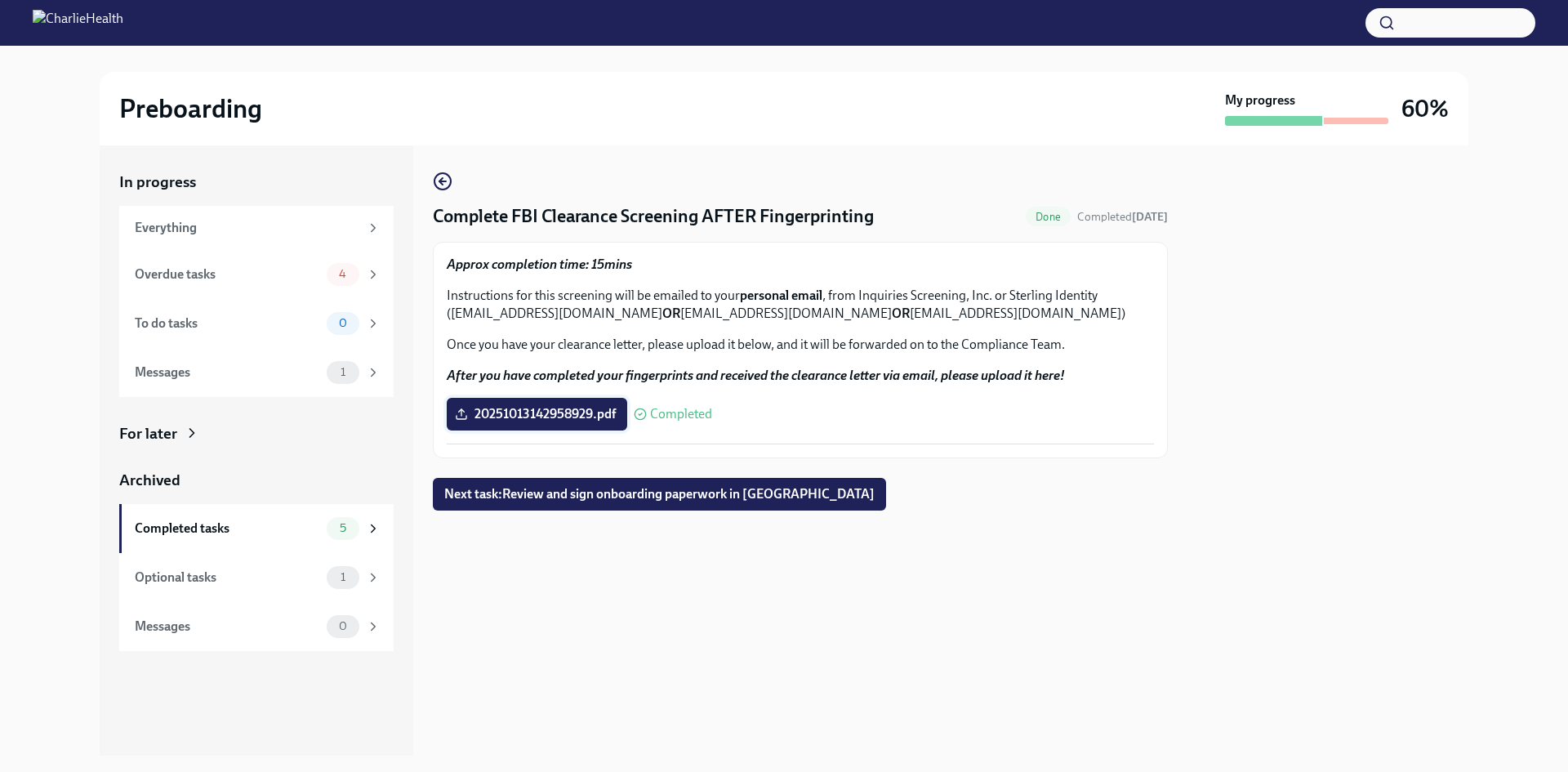
click at [575, 408] on span "20251013142958929.pdf" at bounding box center [537, 415] width 158 height 17
click at [0, 0] on input "20251013142958929.pdf" at bounding box center [0, 0] width 0 height 0
click at [576, 412] on span "20251013142958929.pdf" at bounding box center [537, 415] width 158 height 17
click at [0, 0] on input "20251013142958929.pdf" at bounding box center [0, 0] width 0 height 0
